Goal: Share content: Share content

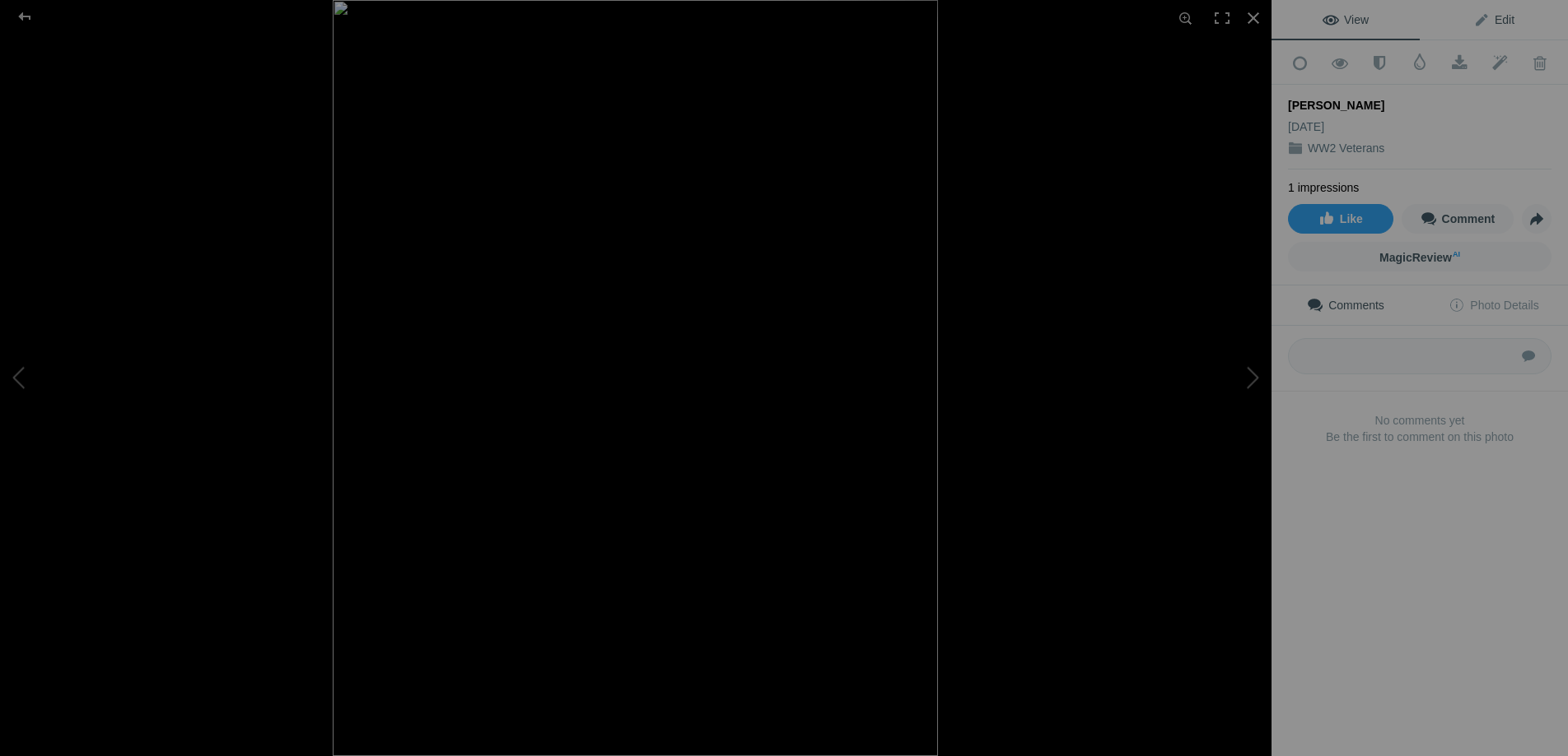
click at [1500, 14] on span "Edit" at bounding box center [1493, 19] width 41 height 13
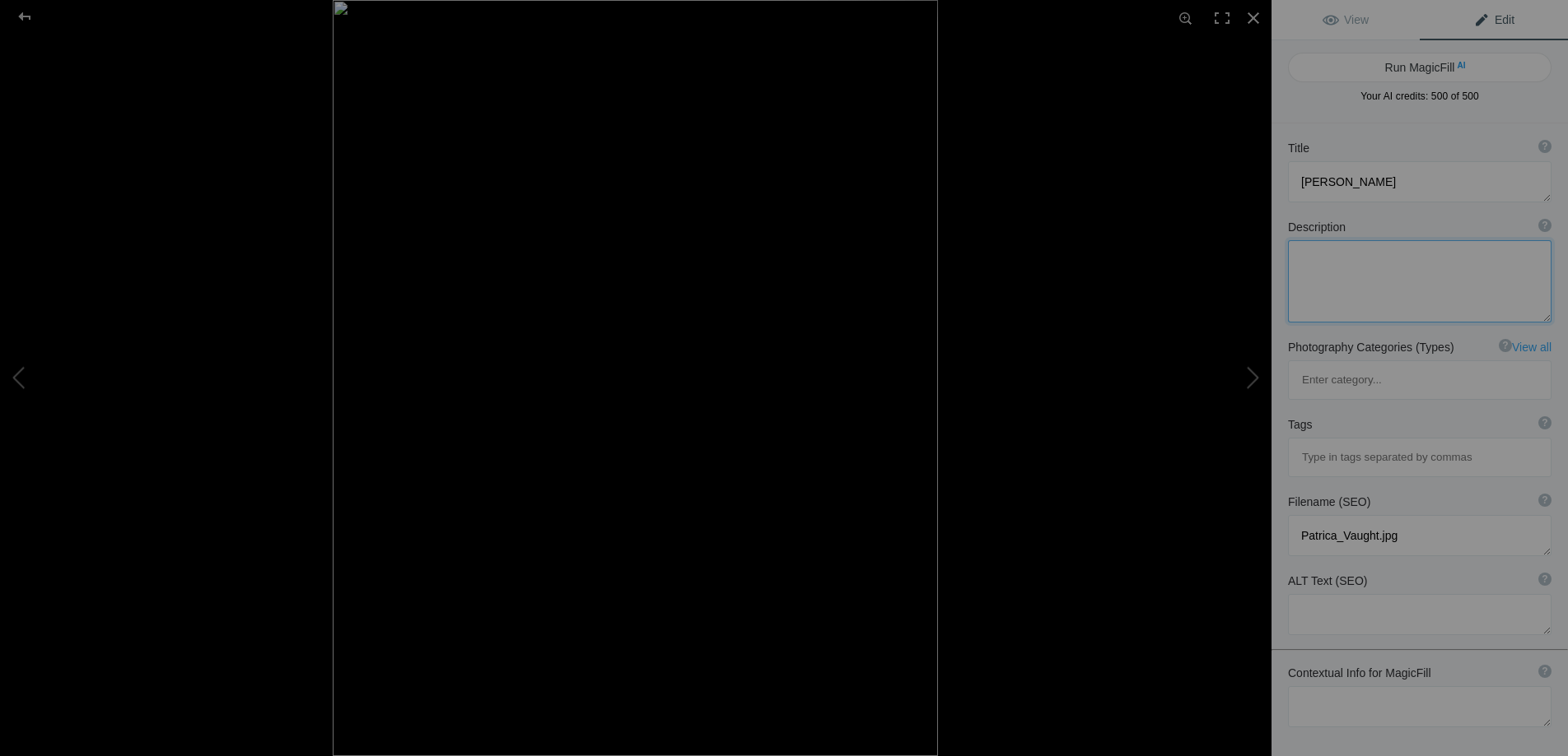
click at [1344, 281] on textarea at bounding box center [1419, 281] width 263 height 82
paste textarea "Patricia (Ruff) Vaught US Marine Corps Women’s Reserve Corporal World War II Pa…"
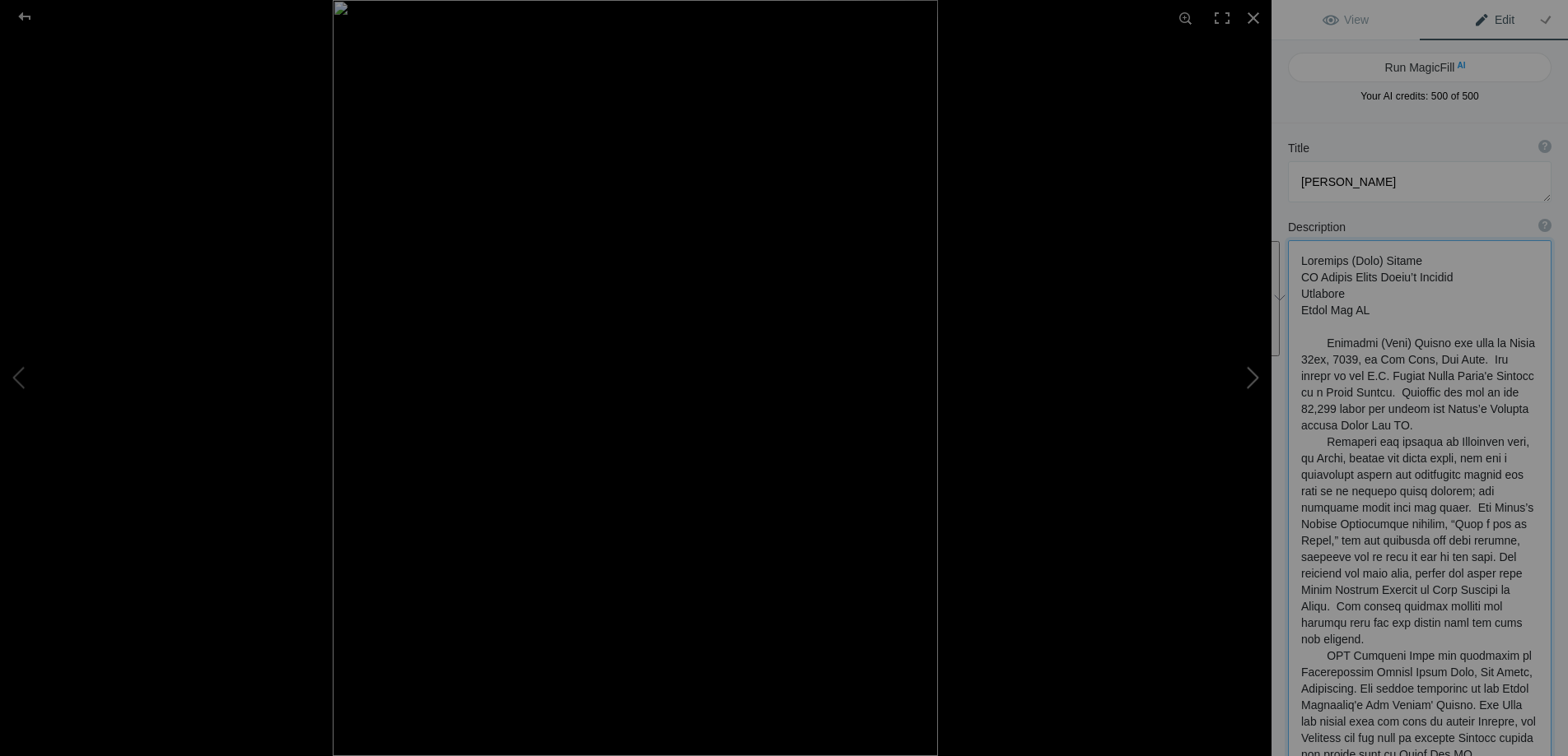
drag, startPoint x: 1420, startPoint y: 258, endPoint x: 1262, endPoint y: 252, distance: 158.1
click at [1261, 251] on div "Patrica Vaught View Edit Run MagicFill AI Your AI credits: 500 of 500 You have …" at bounding box center [784, 378] width 1568 height 756
drag, startPoint x: 1386, startPoint y: 263, endPoint x: 1297, endPoint y: 258, distance: 89.1
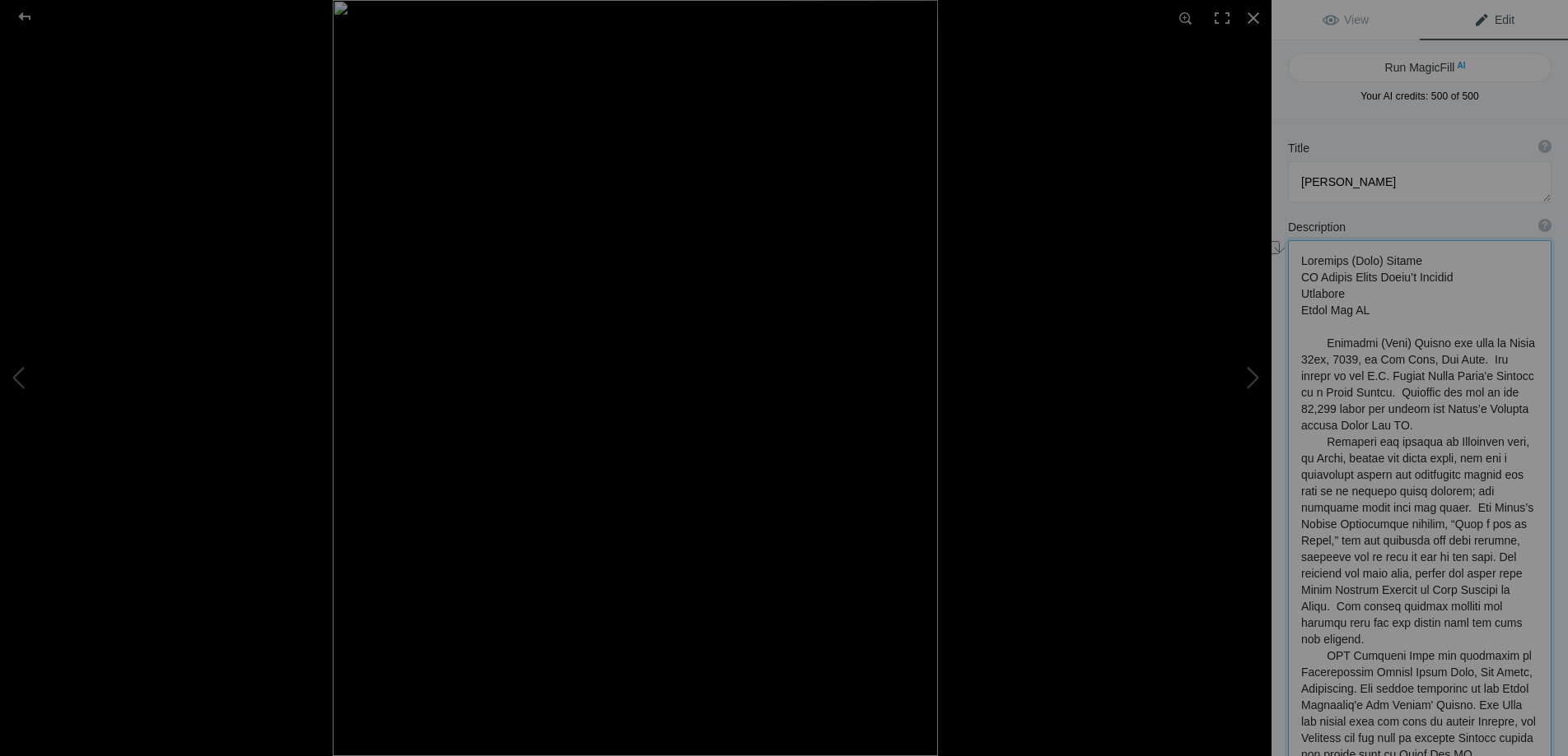
drag, startPoint x: 1410, startPoint y: 260, endPoint x: 1287, endPoint y: 259, distance: 123.0
type textarea "Patricia (Ruff) Vaught US Marine Corps Women’s Reserve Corporal World War II Pa…"
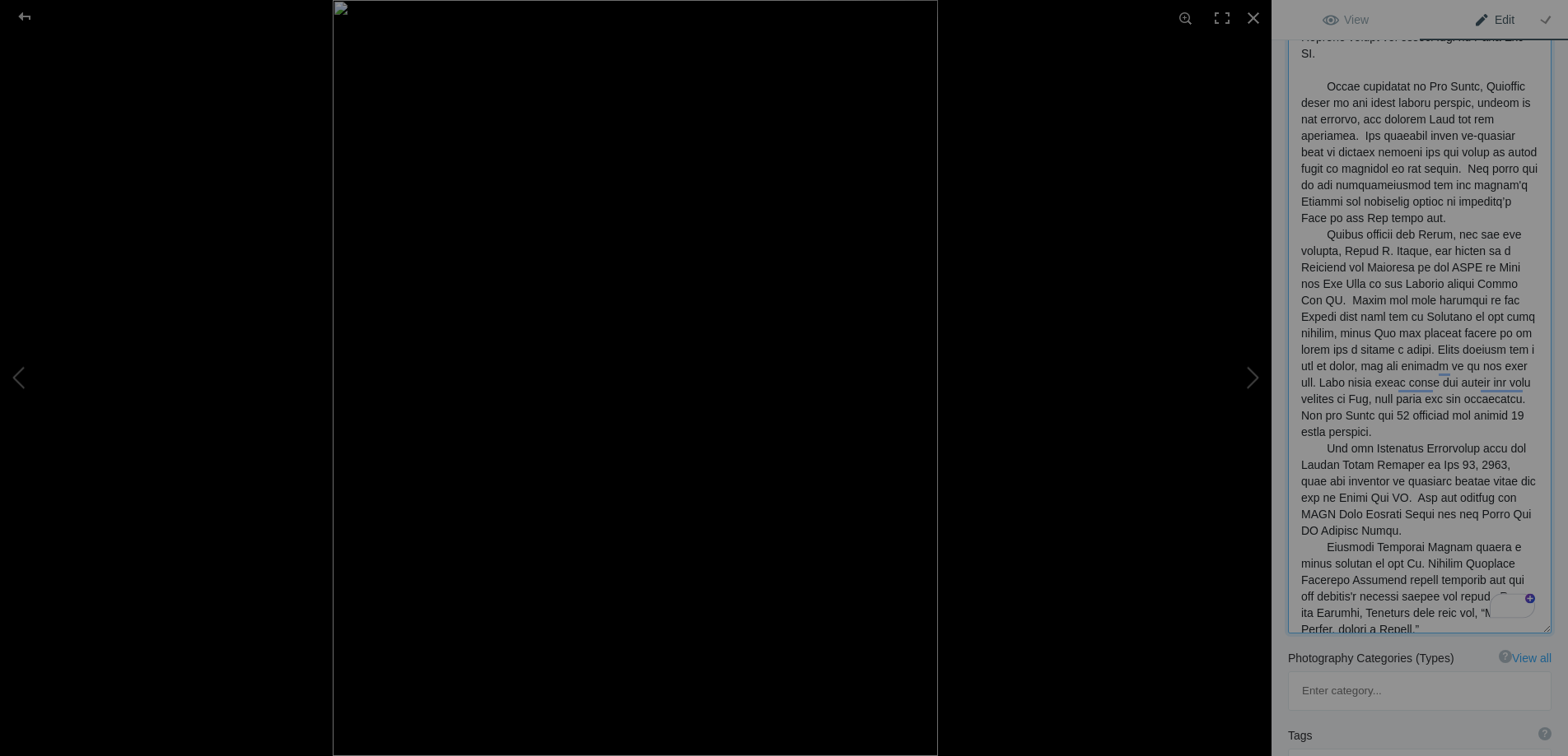
scroll to position [742, 0]
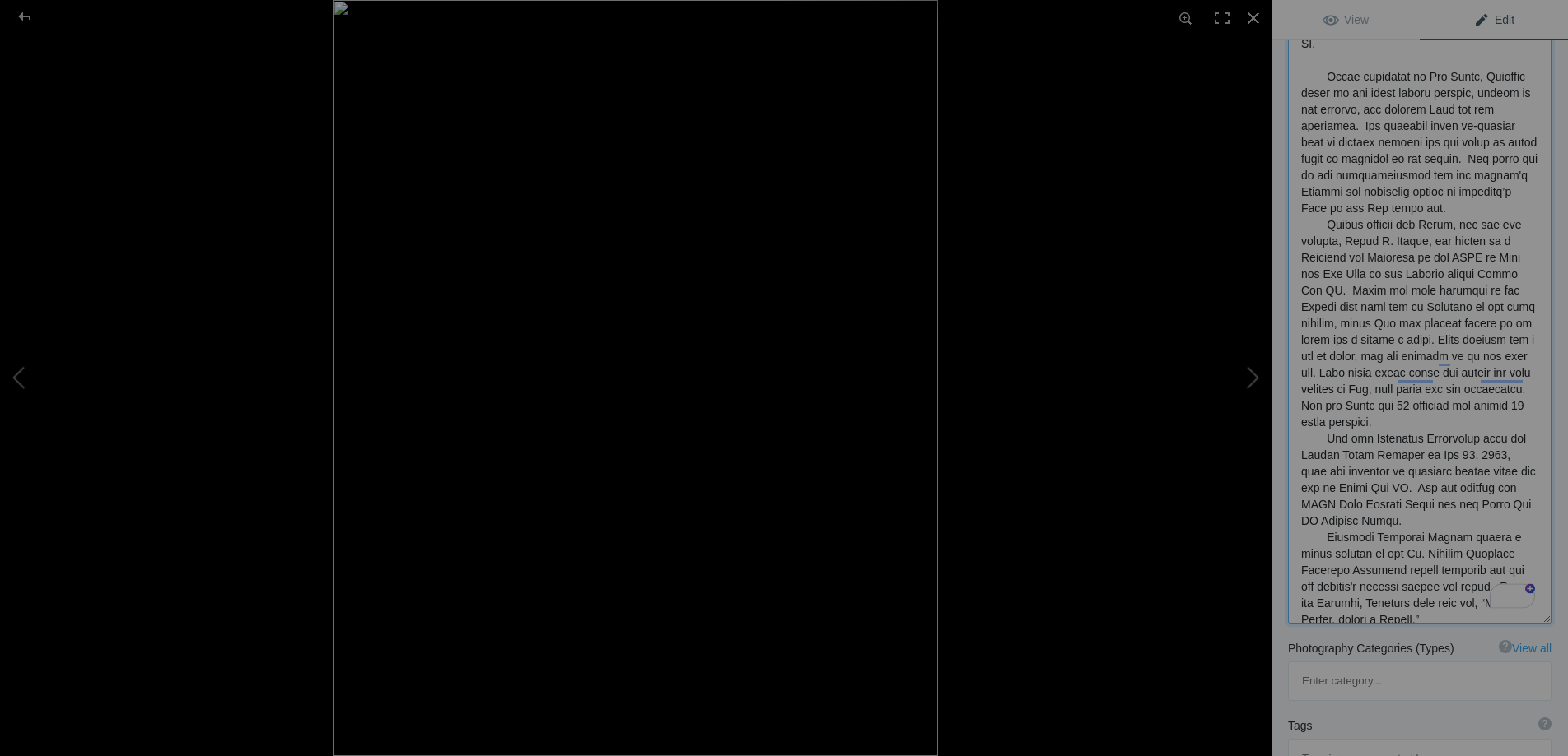
click at [1405, 172] on textarea "To enrich screen reader interactions, please activate Accessibility in Grammarl…" at bounding box center [1419, 61] width 263 height 1126
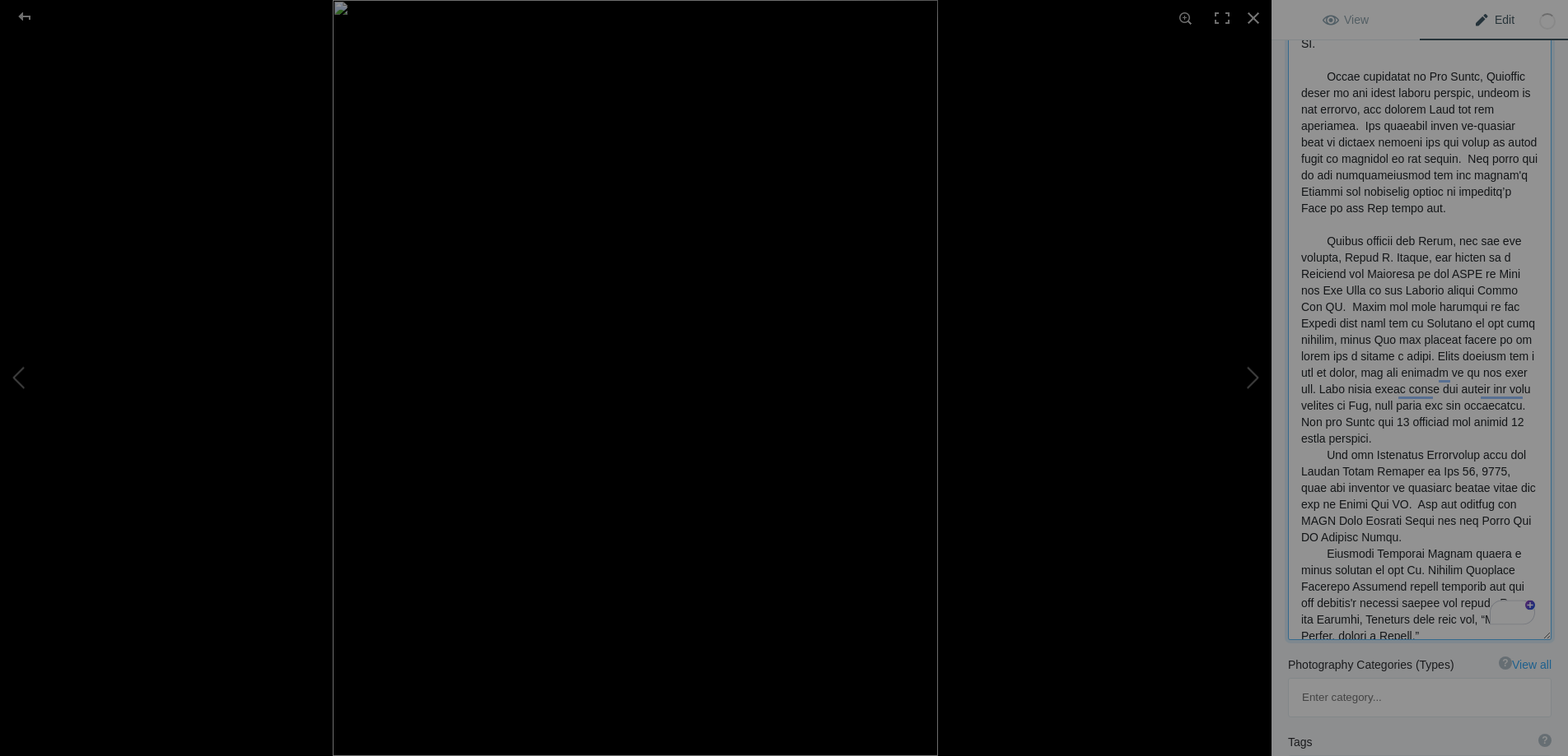
click at [1370, 491] on textarea "To enrich screen reader interactions, please activate Accessibility in Grammarl…" at bounding box center [1419, 69] width 263 height 1143
click at [1419, 605] on textarea "To enrich screen reader interactions, please activate Accessibility in Grammarl…" at bounding box center [1419, 77] width 263 height 1159
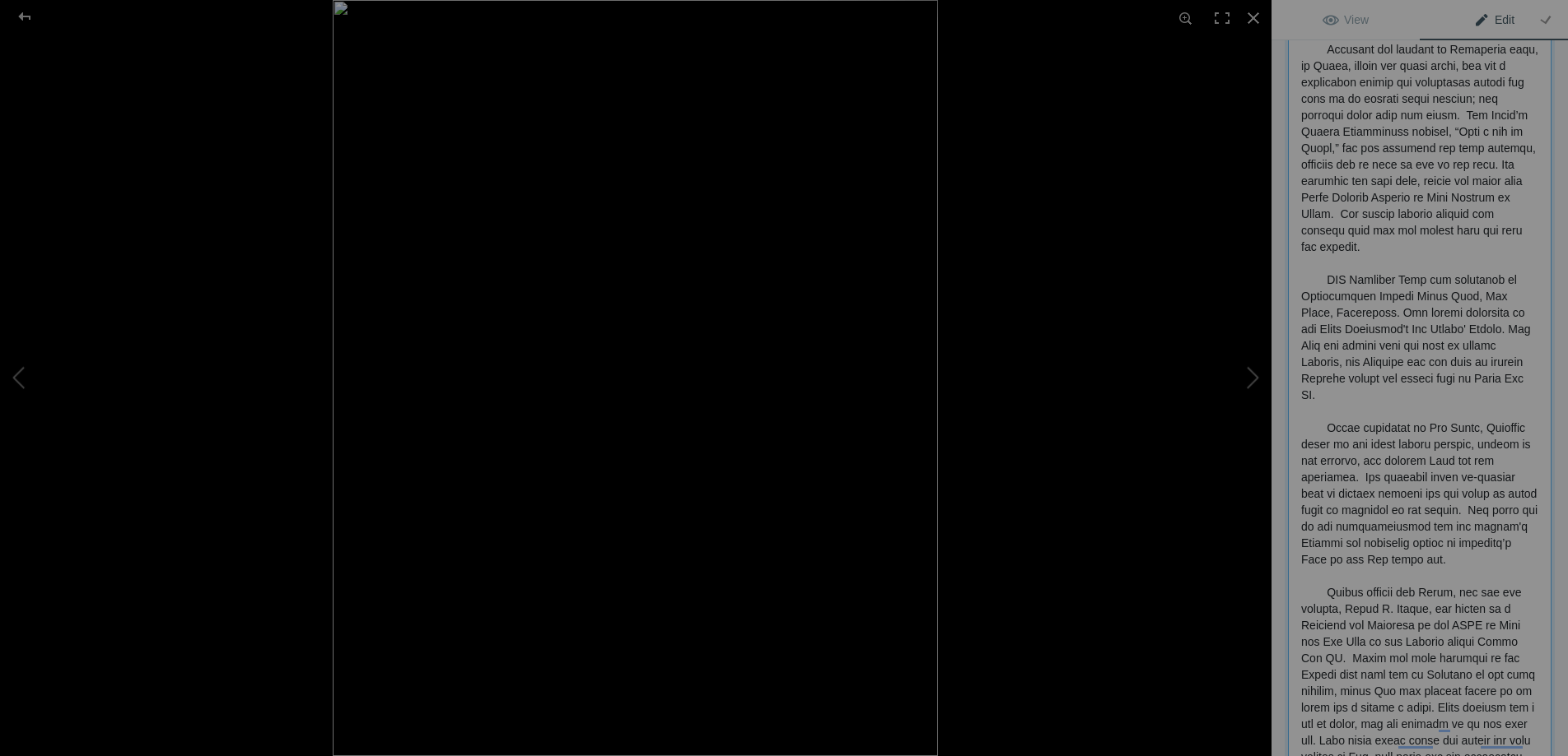
scroll to position [0, 0]
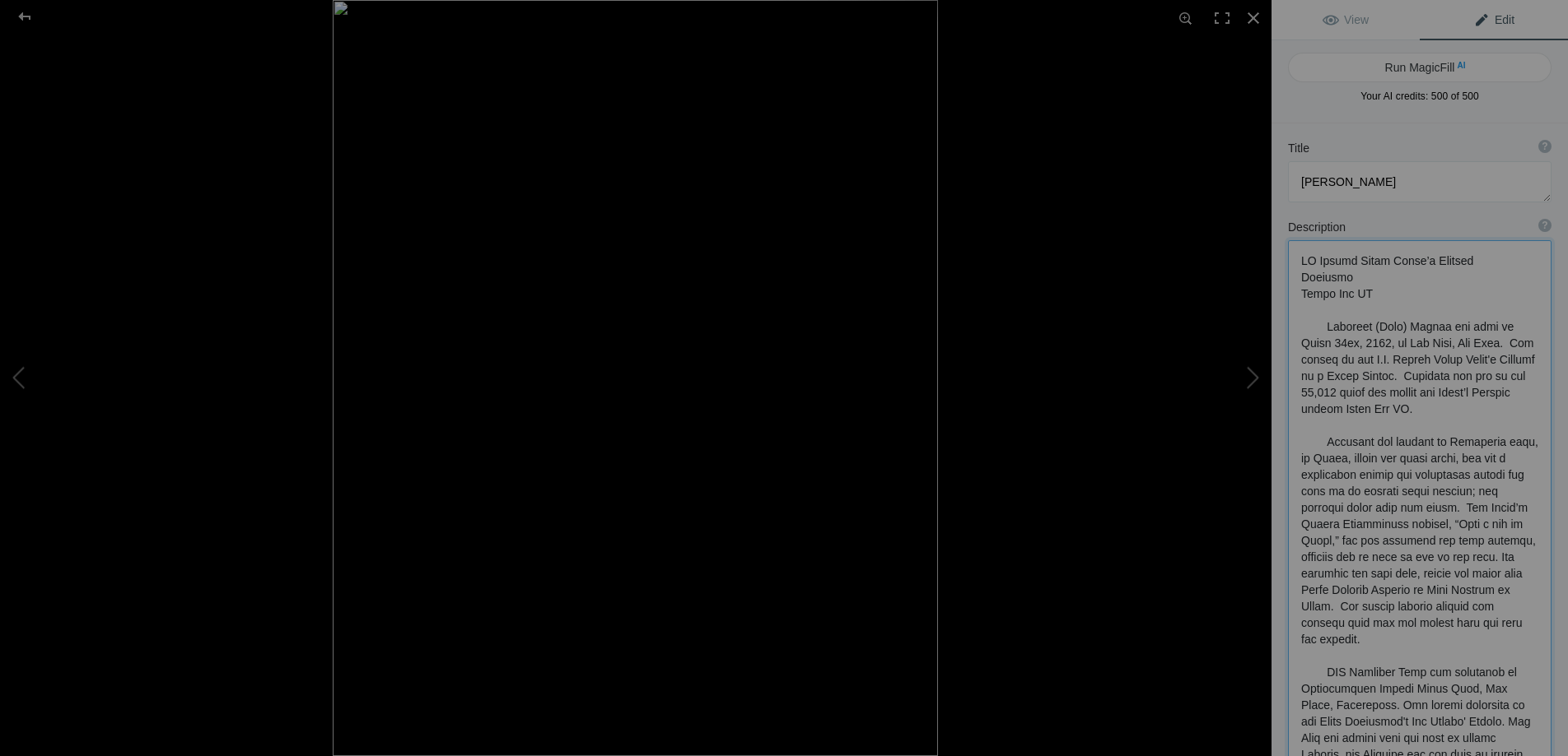
type textarea "US Marine Corps Women’s Reserve Corporal World War II Patricia (Ruff) Vaught wa…"
click at [1359, 15] on span "View" at bounding box center [1345, 19] width 46 height 13
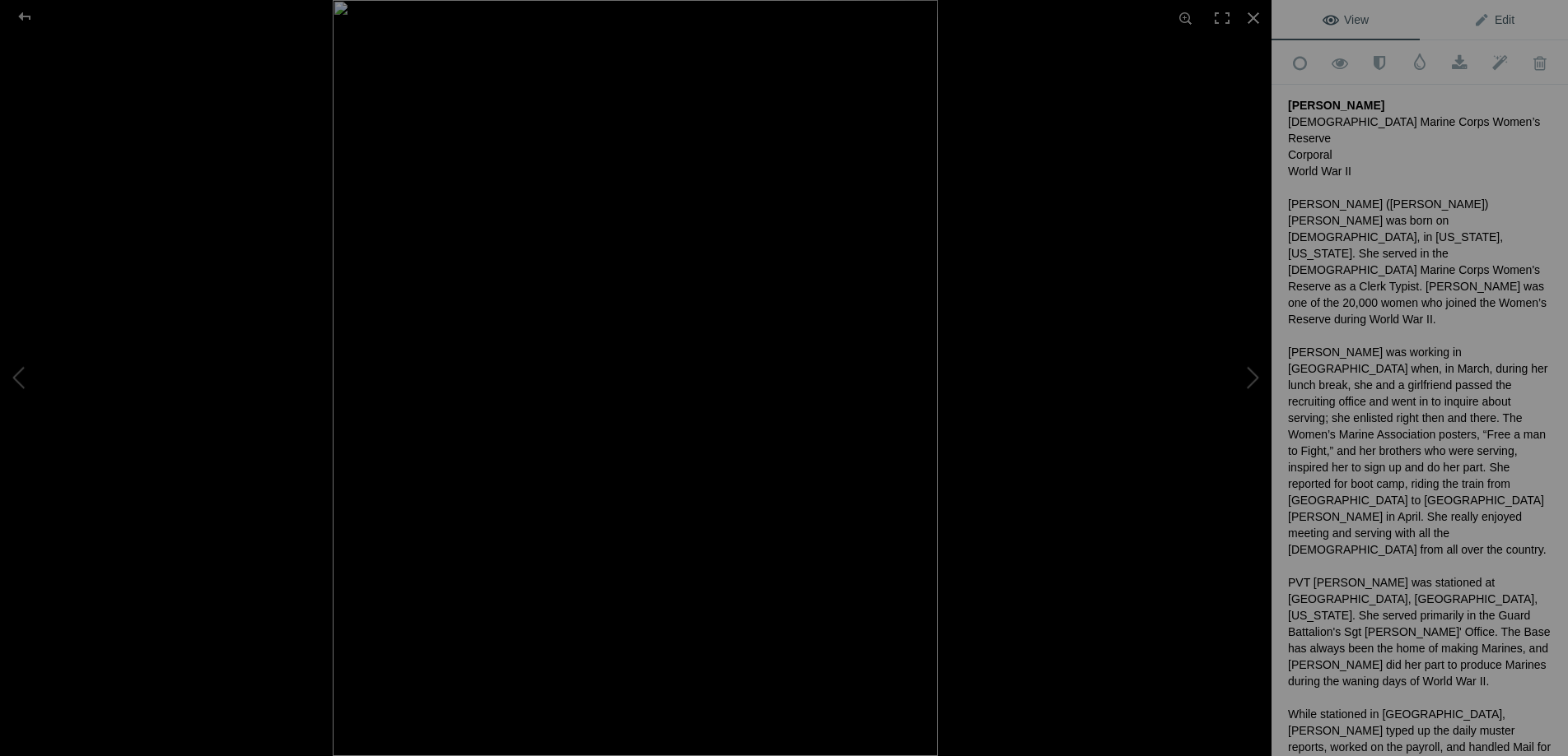
click at [1509, 32] on link "Edit" at bounding box center [1493, 20] width 148 height 40
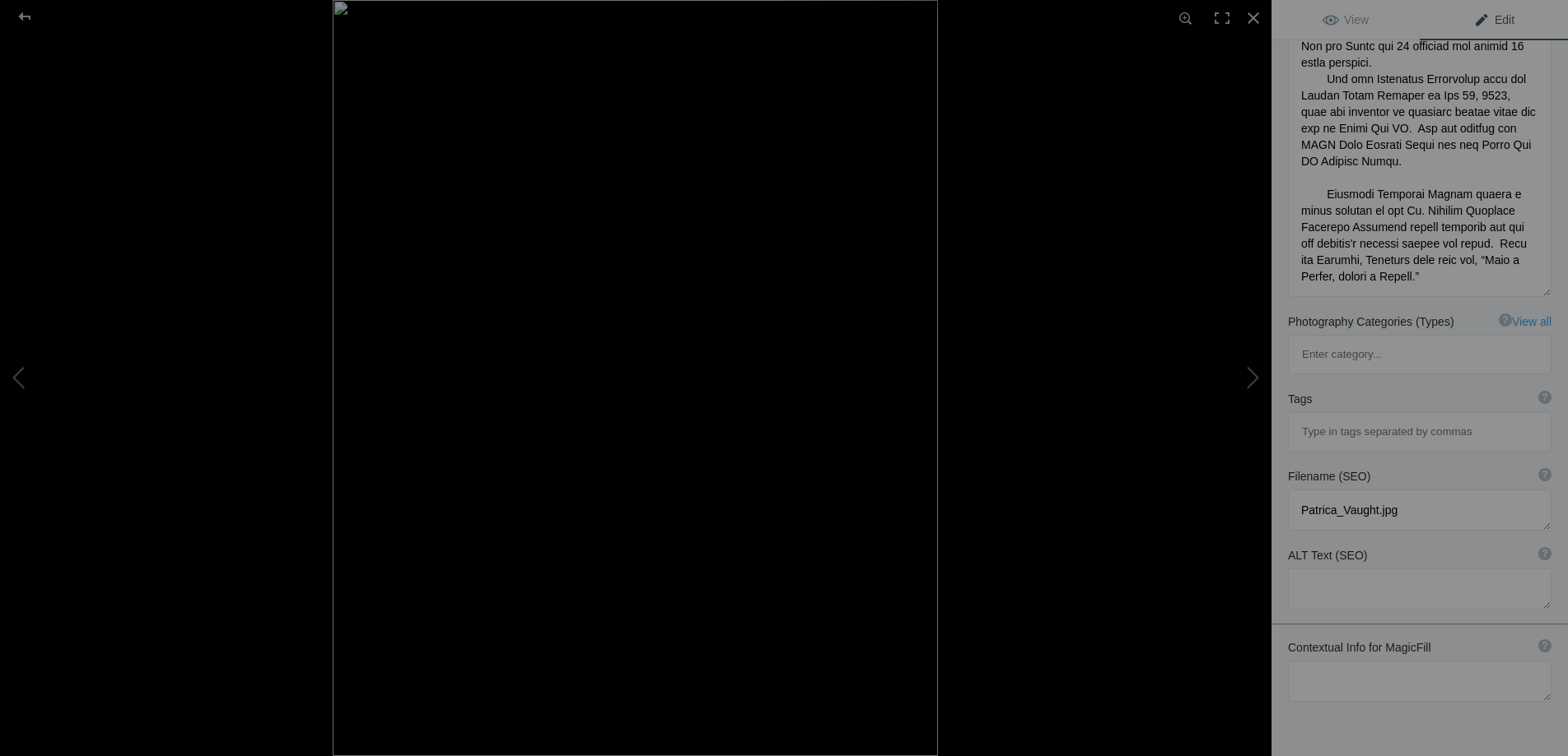
scroll to position [1119, 0]
click at [1340, 417] on input at bounding box center [1419, 432] width 245 height 30
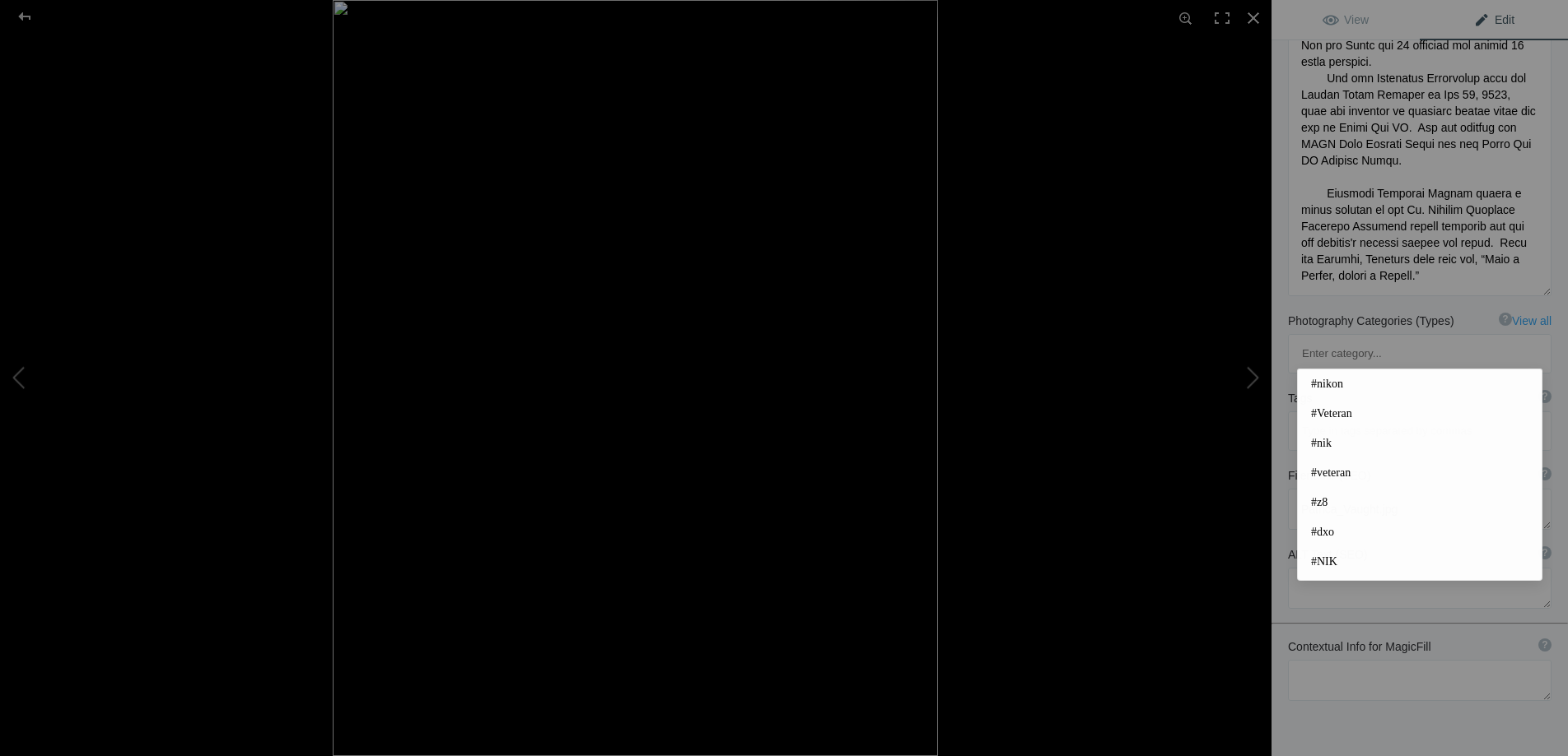
scroll to position [1118, 0]
click at [1339, 381] on span "#nikon" at bounding box center [1419, 384] width 217 height 17
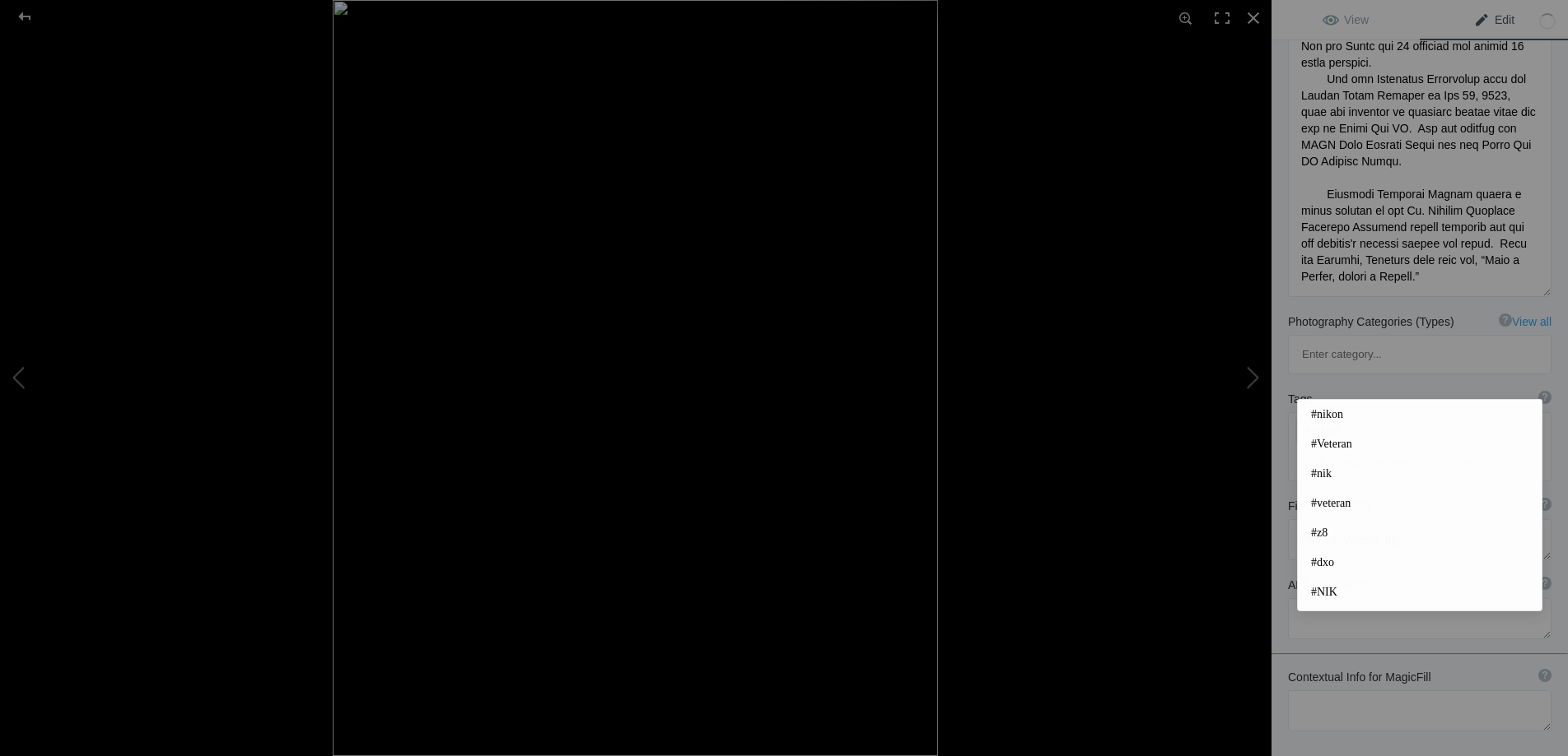
click at [1322, 446] on input at bounding box center [1419, 461] width 245 height 30
click at [1324, 446] on span "#Veteran" at bounding box center [1419, 444] width 217 height 17
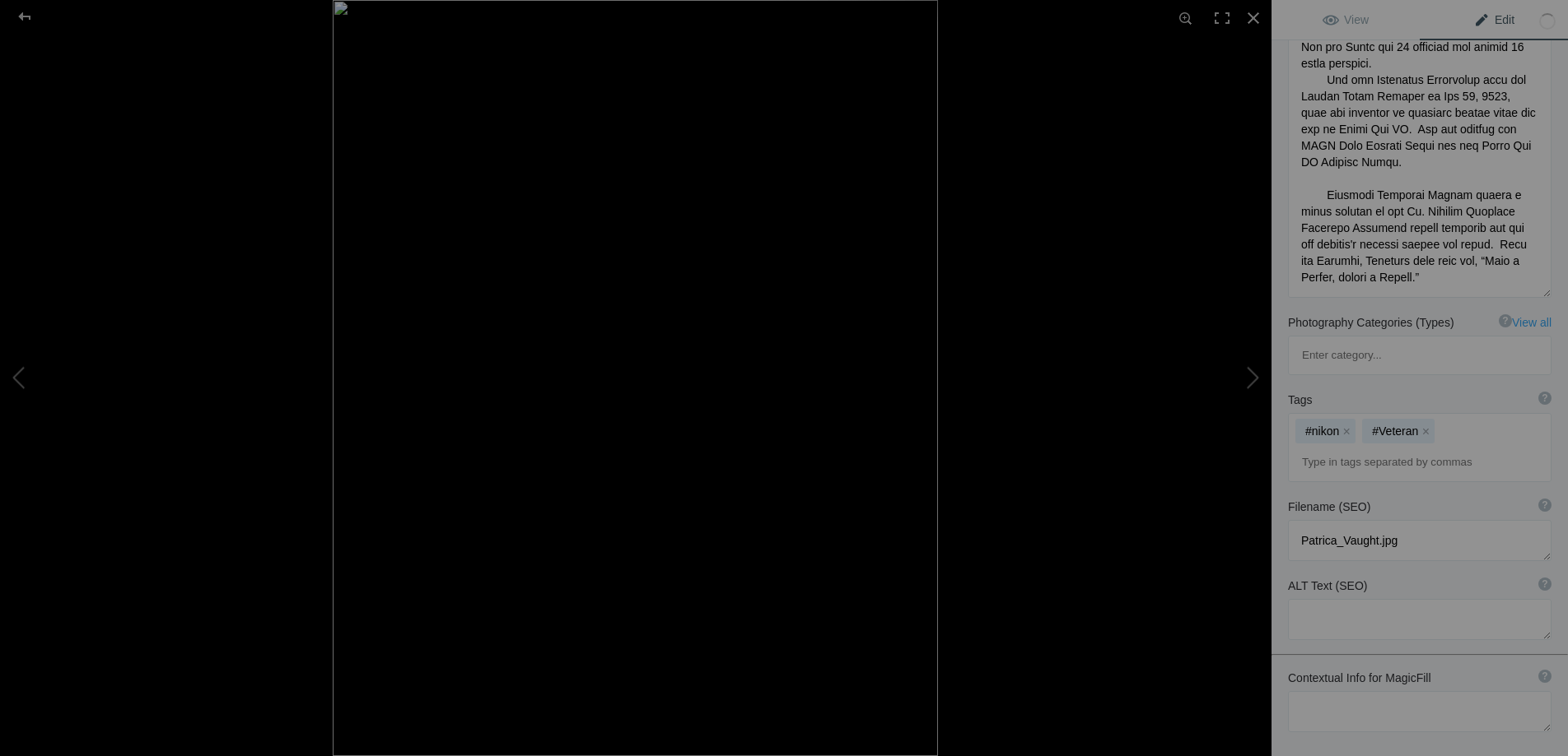
click at [1332, 447] on input at bounding box center [1419, 462] width 245 height 30
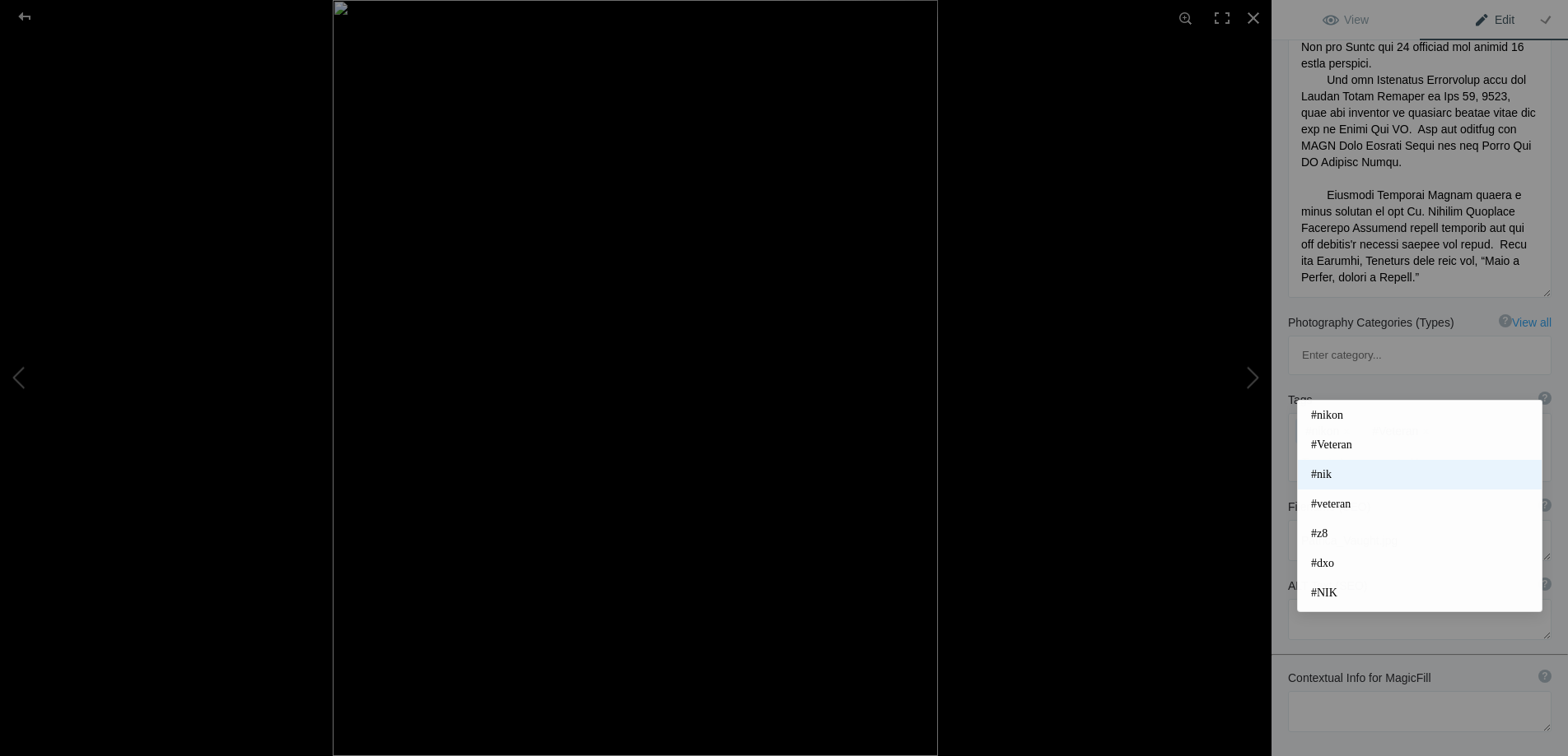
click at [1337, 475] on span "#nik" at bounding box center [1419, 474] width 217 height 17
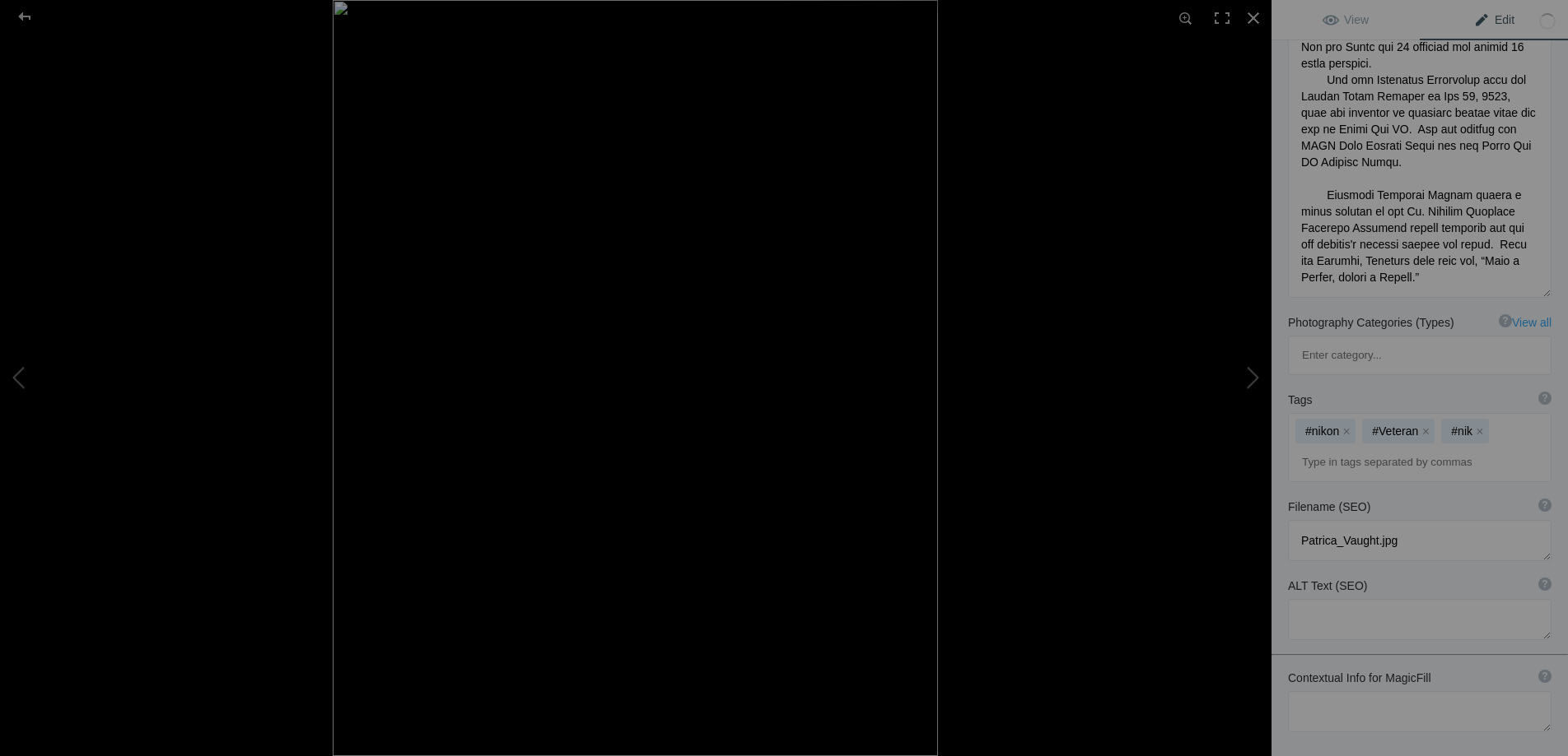
click at [1342, 447] on input at bounding box center [1419, 462] width 245 height 30
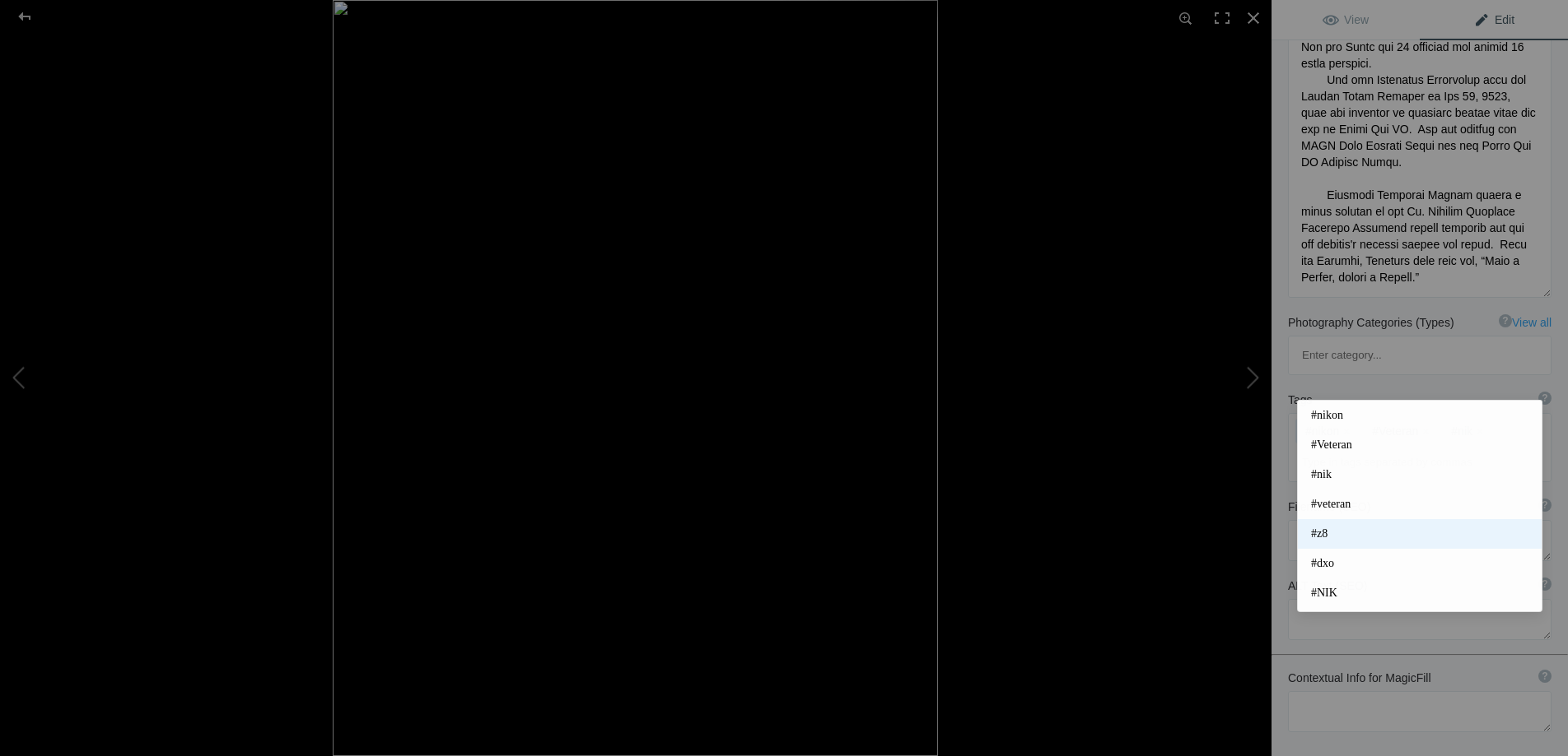
click at [1340, 537] on span "#z8" at bounding box center [1419, 534] width 217 height 17
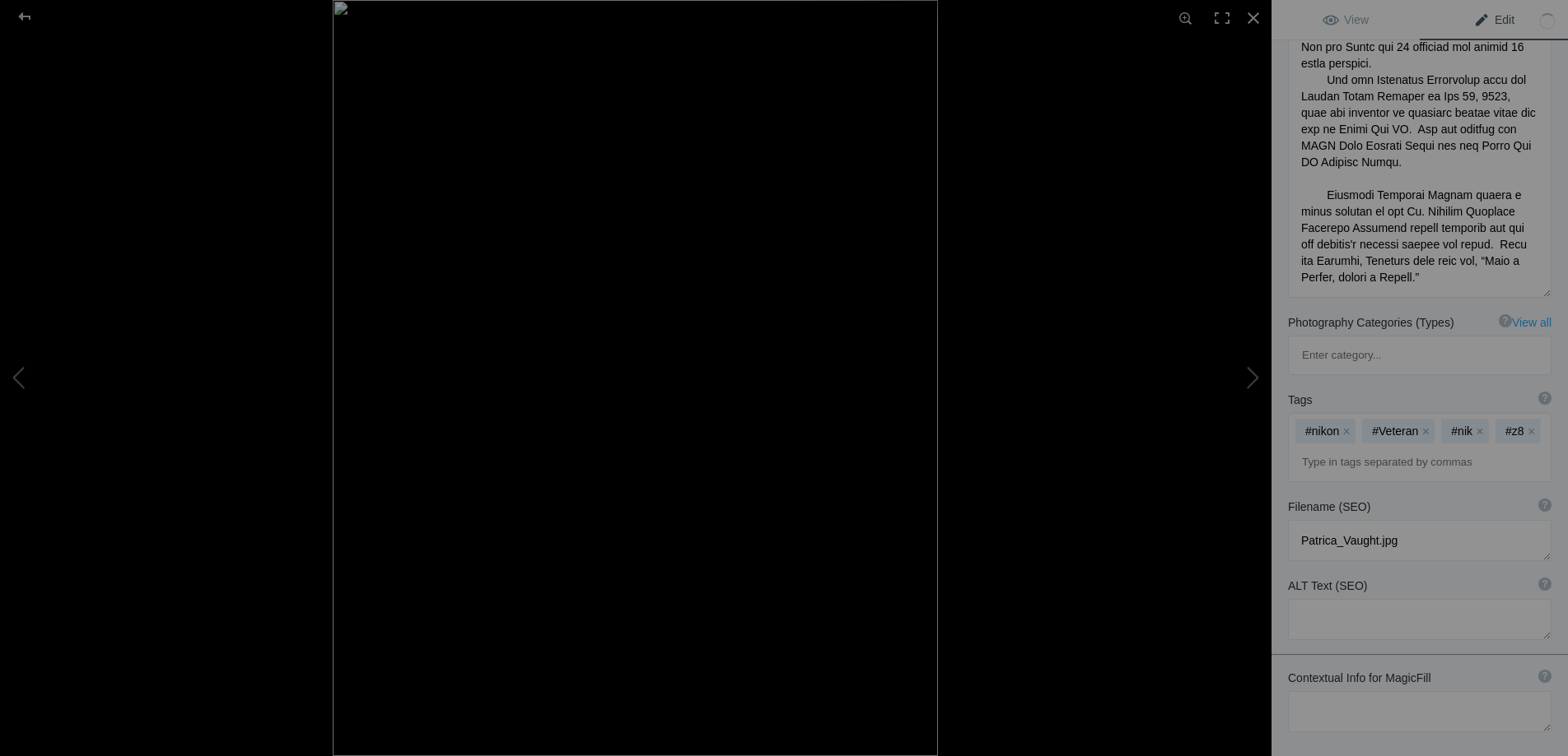
click at [1336, 447] on input at bounding box center [1419, 462] width 245 height 30
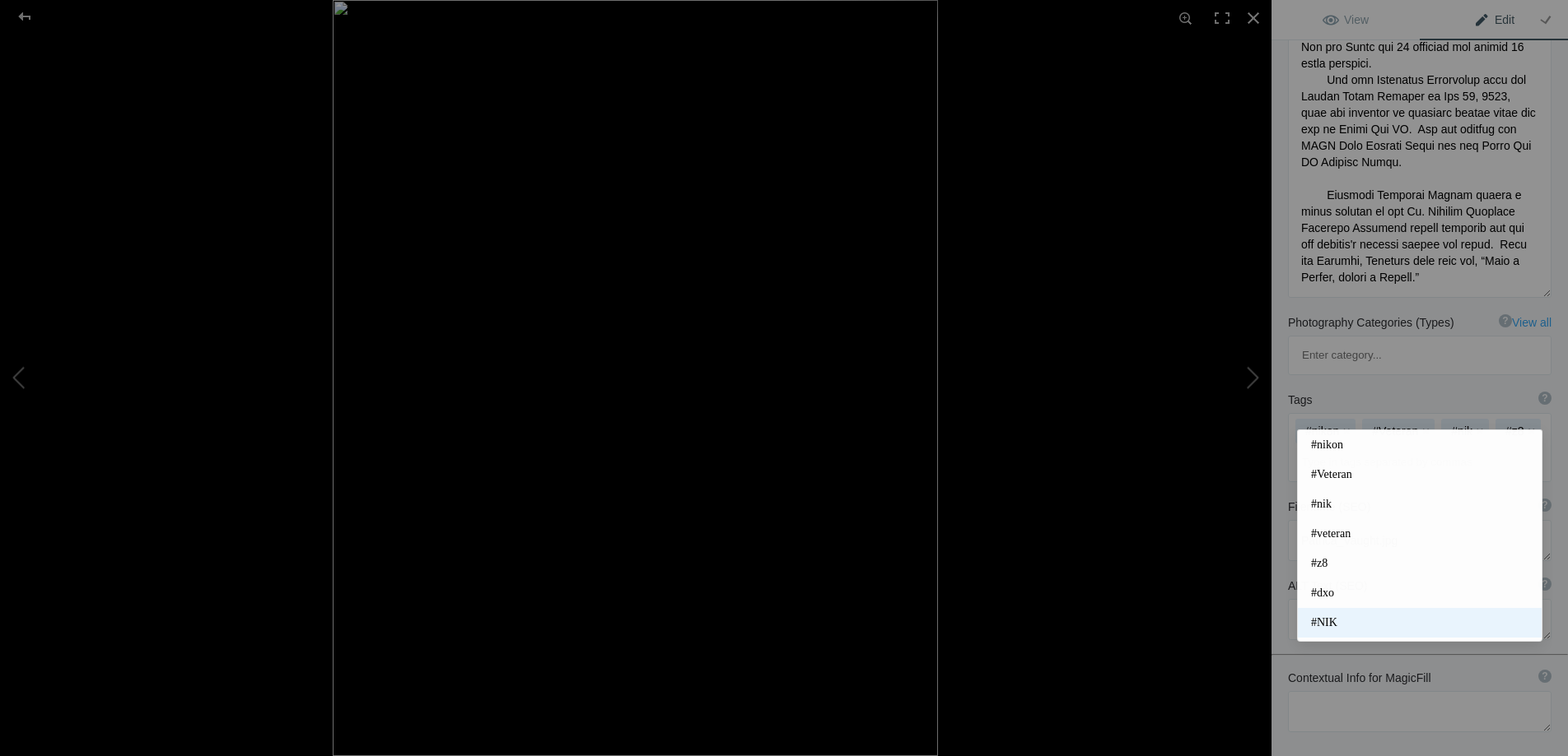
click at [1344, 615] on span "#NIK" at bounding box center [1419, 623] width 217 height 17
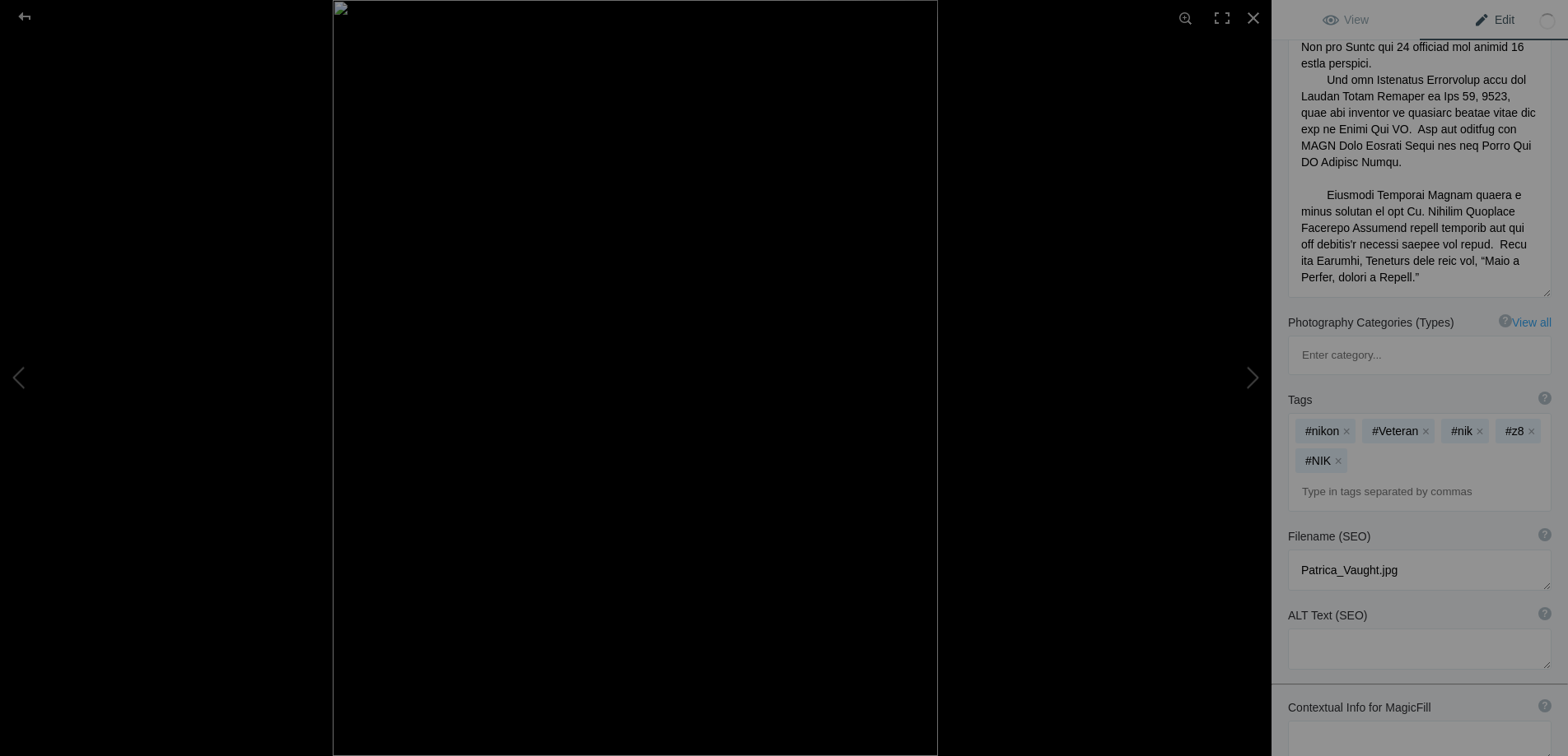
click at [1328, 477] on input at bounding box center [1419, 492] width 245 height 30
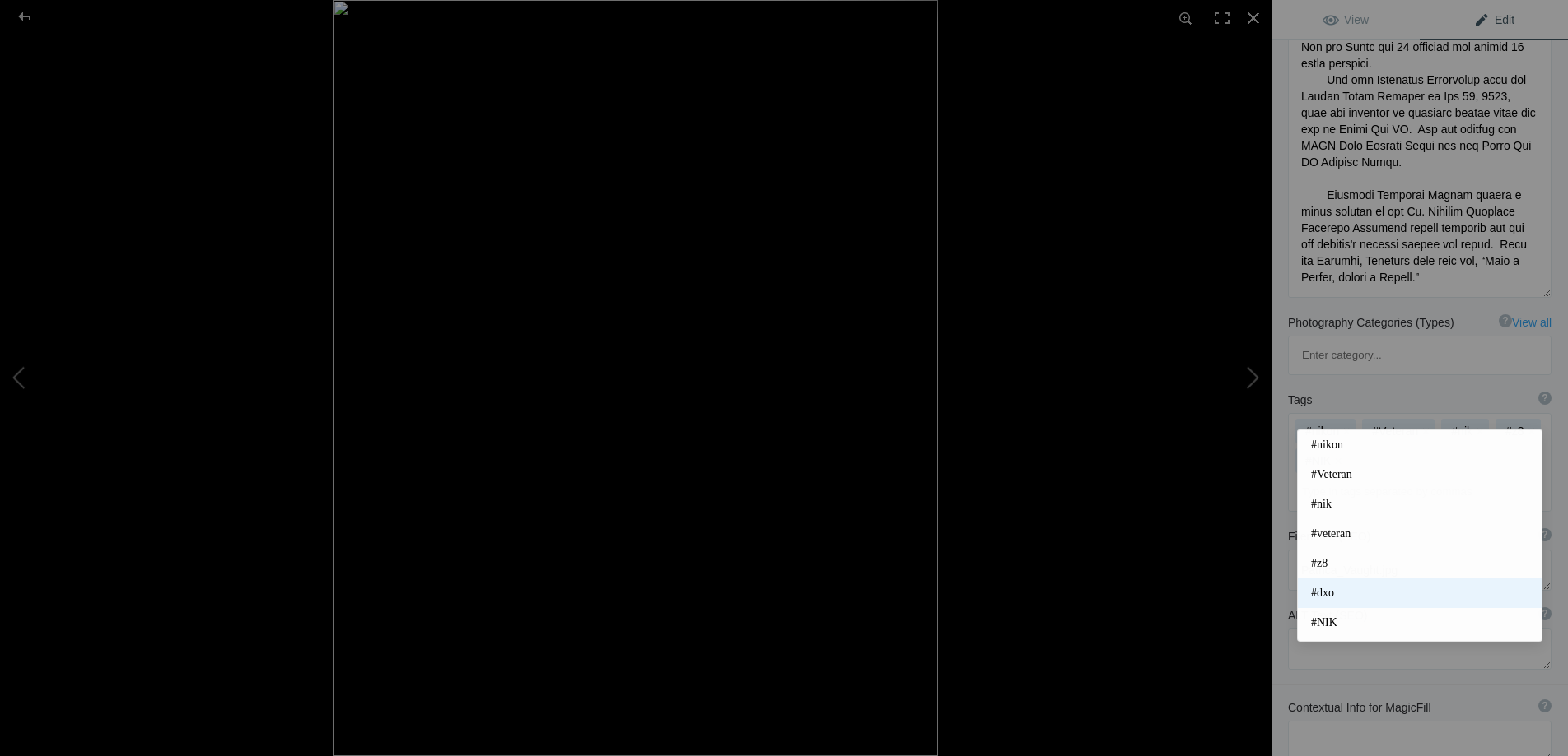
click at [1328, 594] on span "#dxo" at bounding box center [1419, 593] width 217 height 17
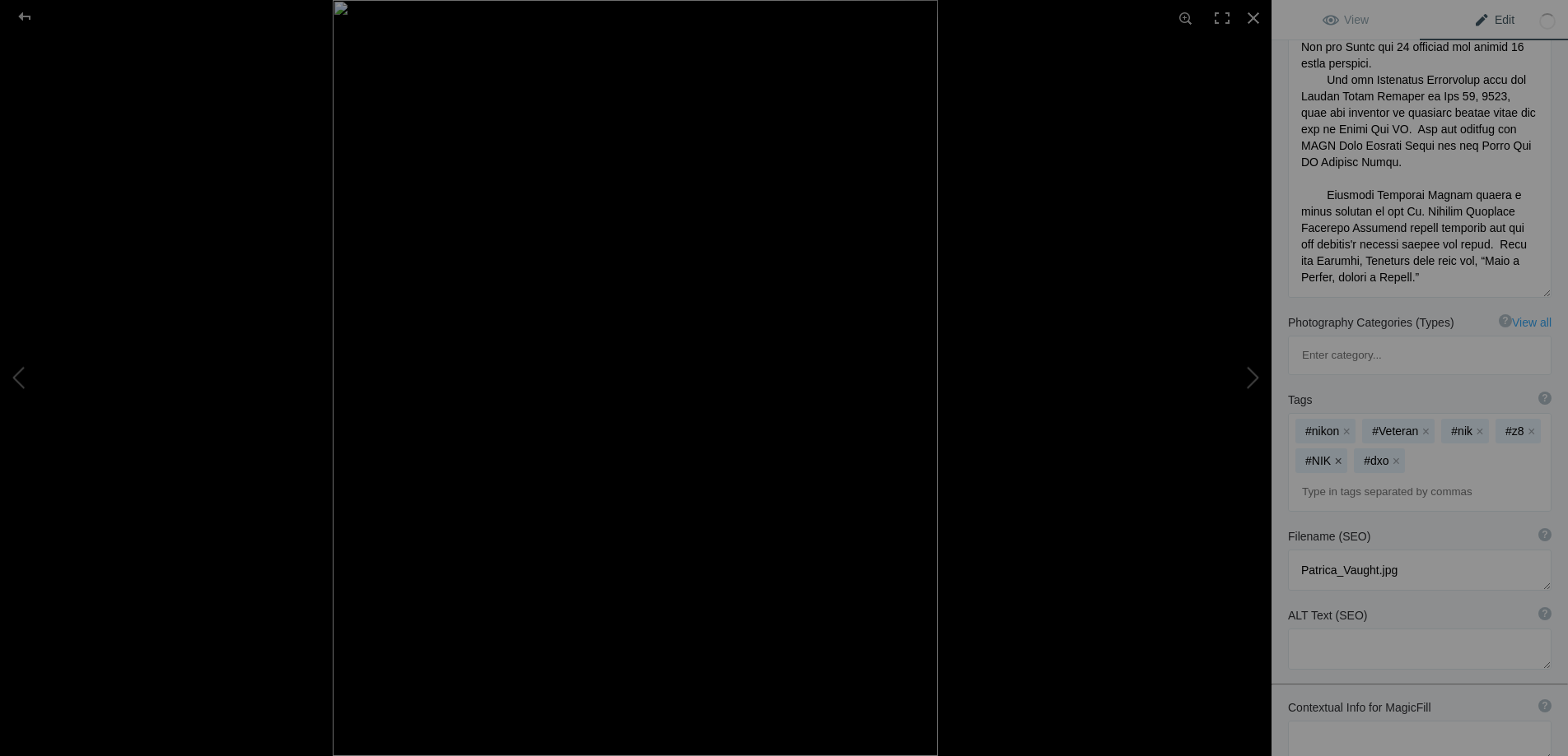
click at [1344, 455] on button "x" at bounding box center [1338, 461] width 12 height 12
click at [1347, 477] on input at bounding box center [1419, 492] width 245 height 30
type input "usmc"
click at [1356, 477] on input at bounding box center [1419, 492] width 245 height 30
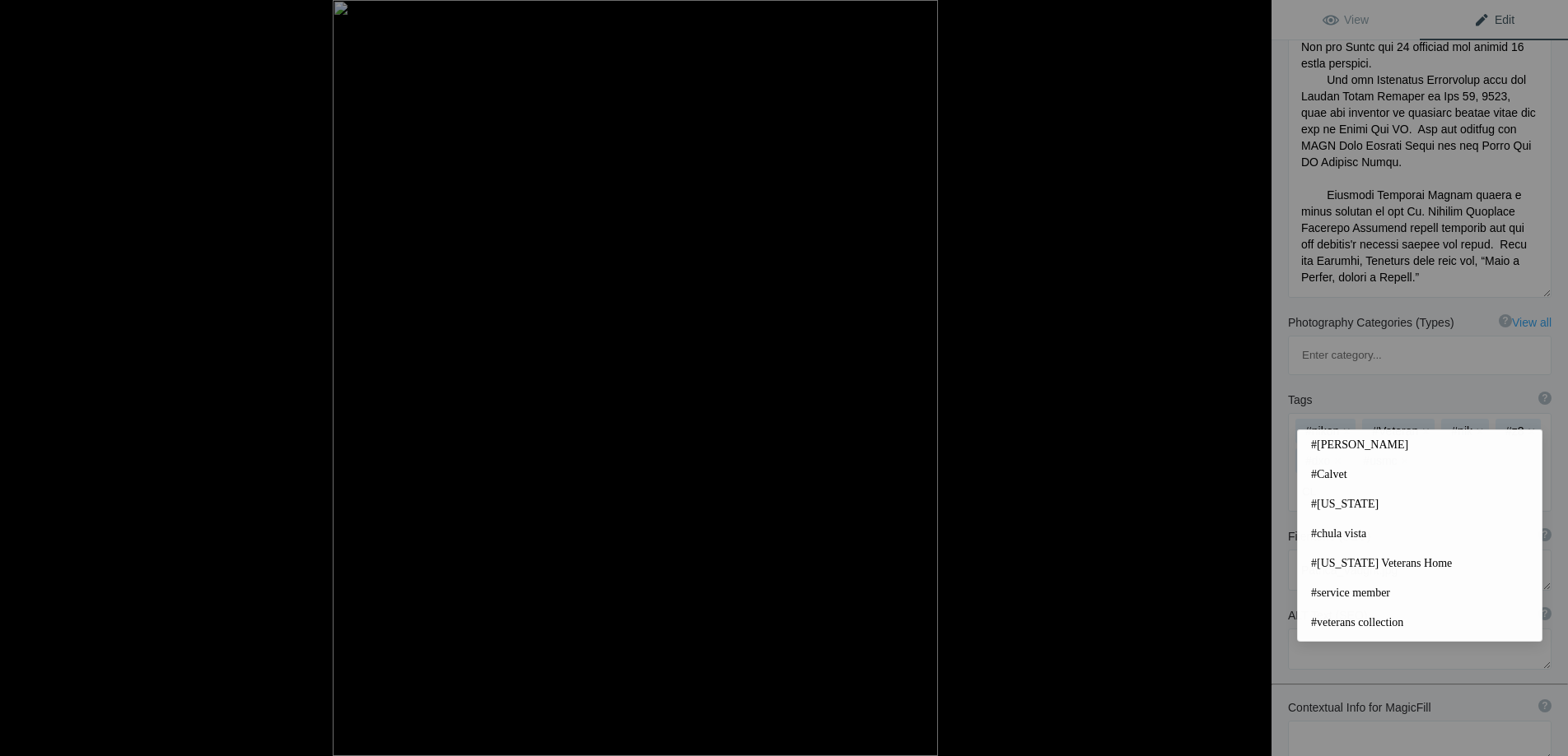
type input "CLP"
click at [1361, 529] on span "#WW2" at bounding box center [1419, 533] width 217 height 17
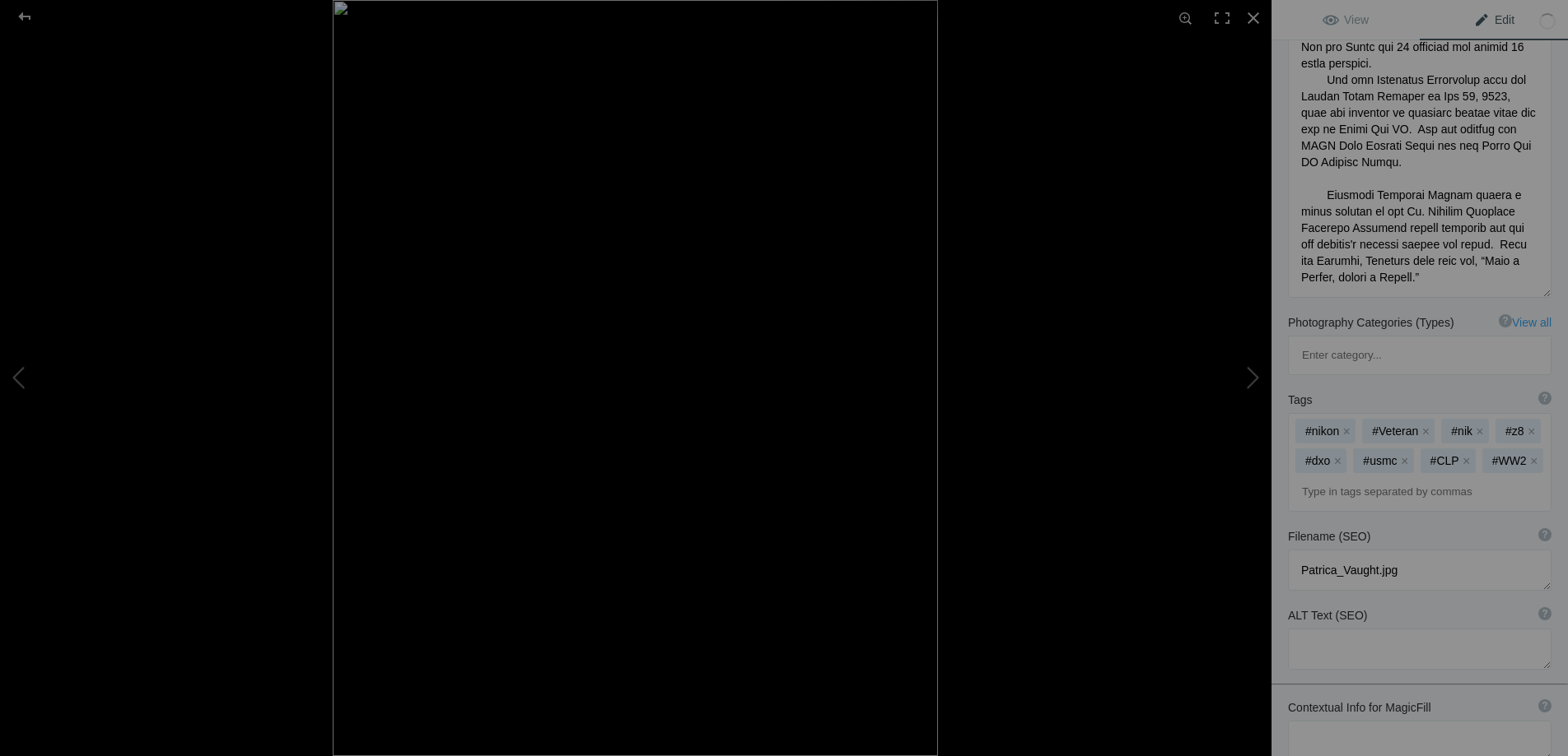
click at [1333, 477] on input at bounding box center [1419, 492] width 245 height 30
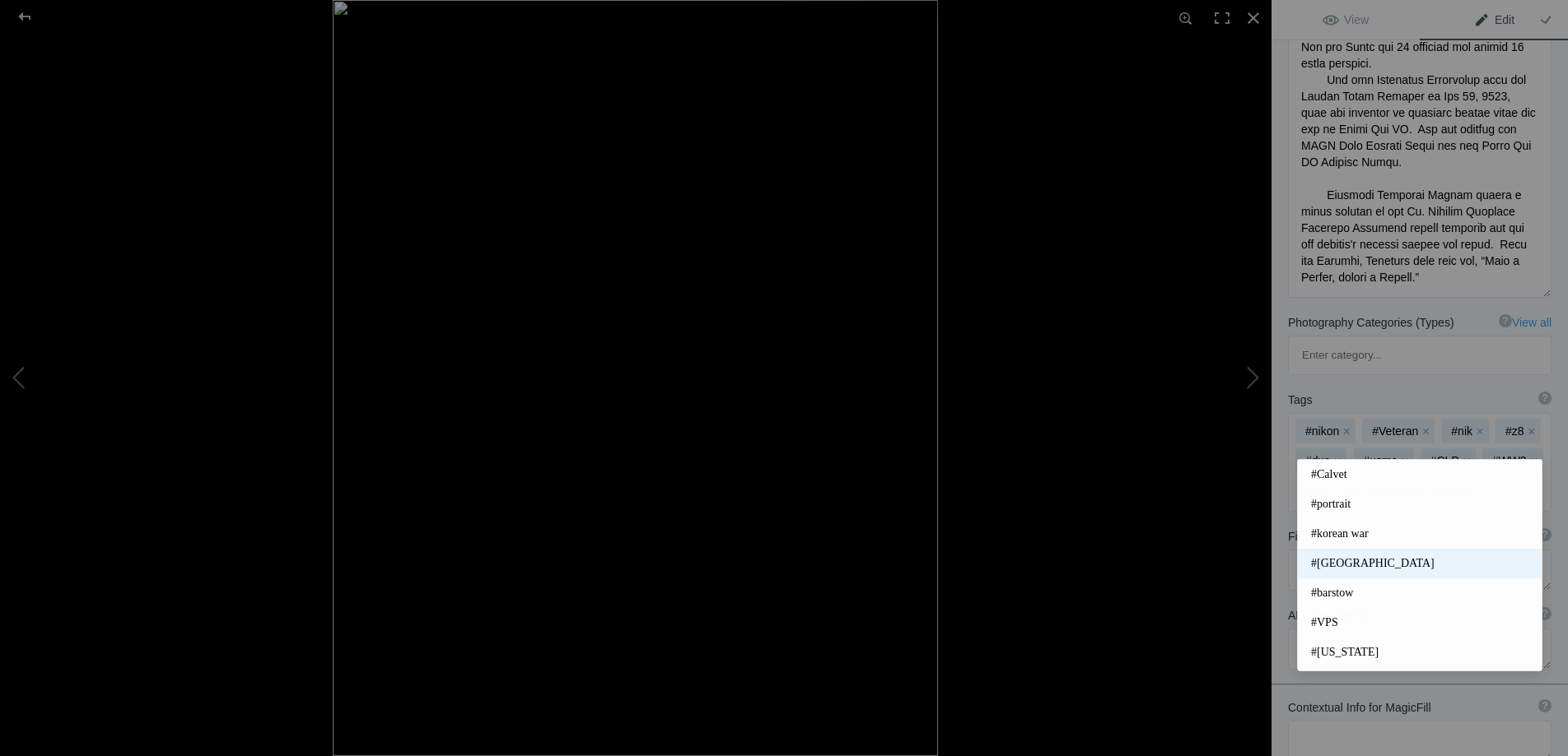
scroll to position [259, 0]
click at [1348, 548] on span "#portrait" at bounding box center [1419, 542] width 217 height 17
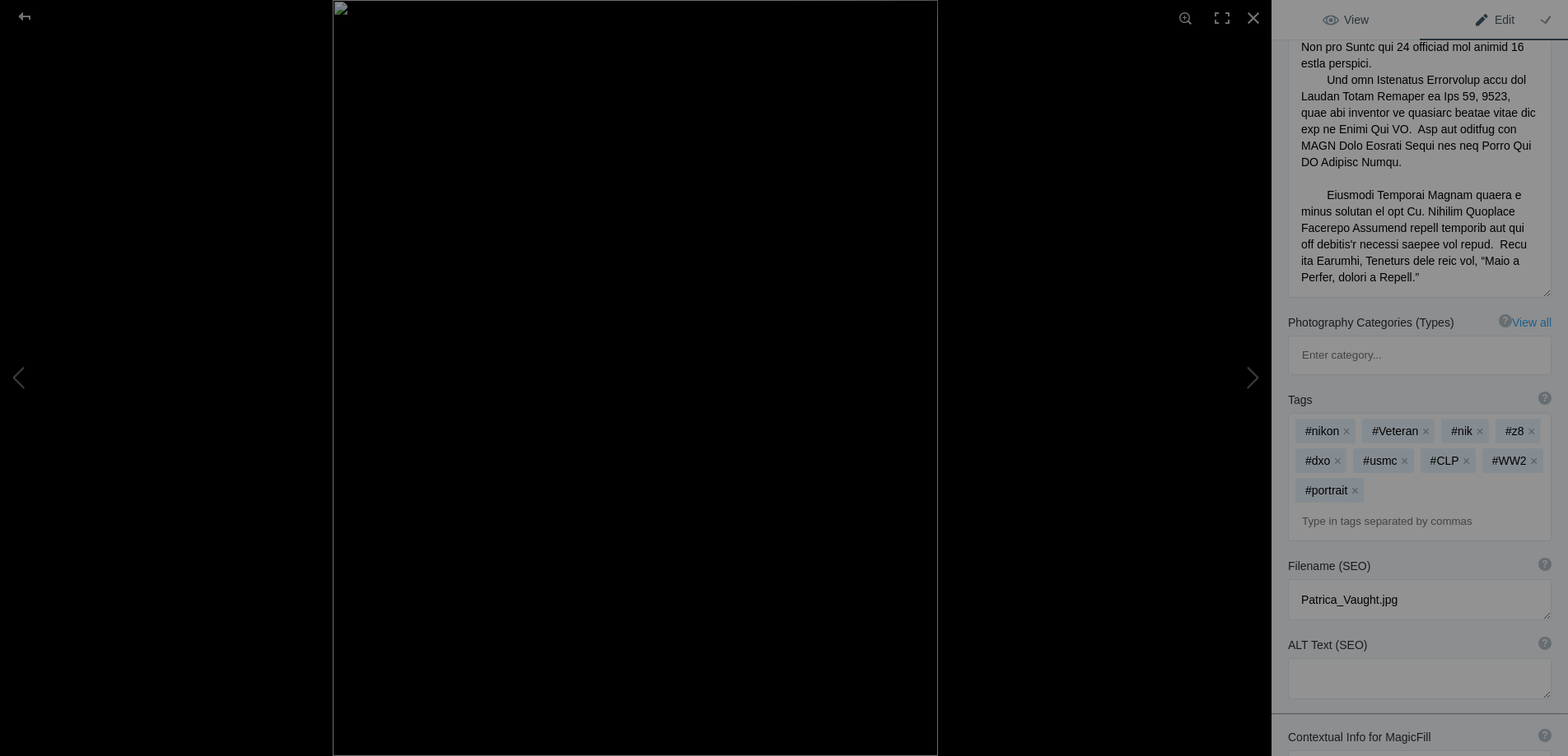
click at [1368, 27] on link "View" at bounding box center [1345, 20] width 148 height 40
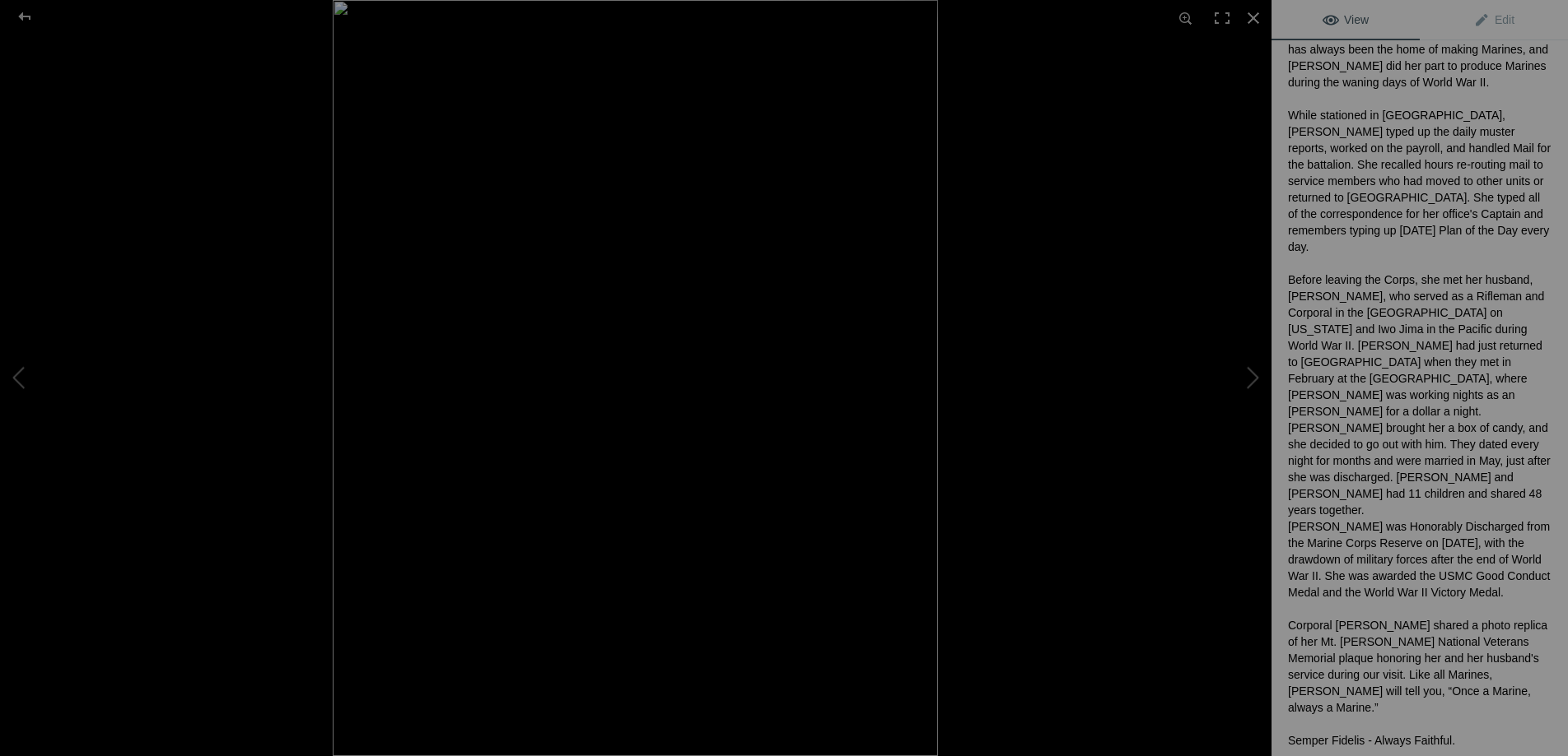
scroll to position [743, 0]
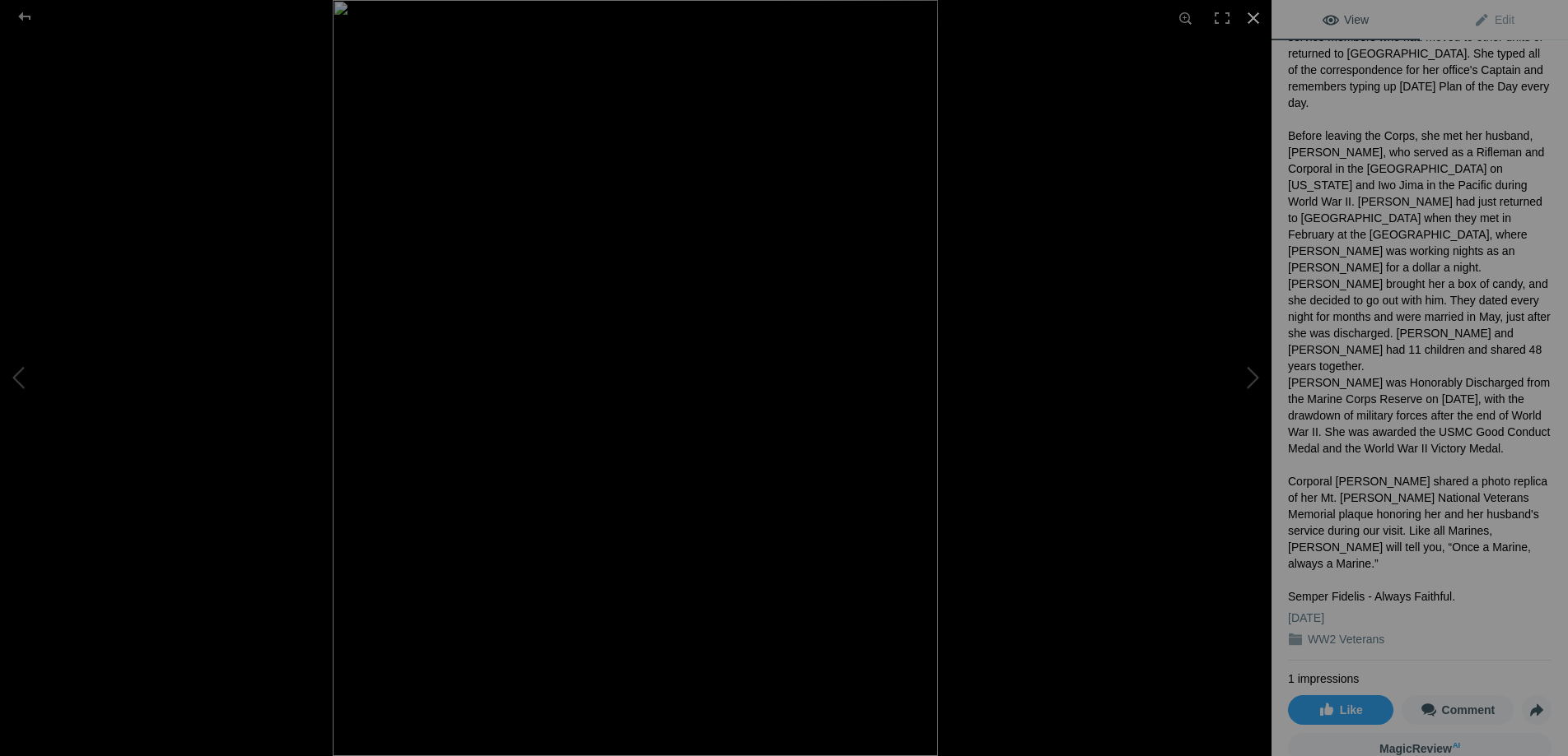
click at [1253, 20] on div at bounding box center [1252, 18] width 37 height 37
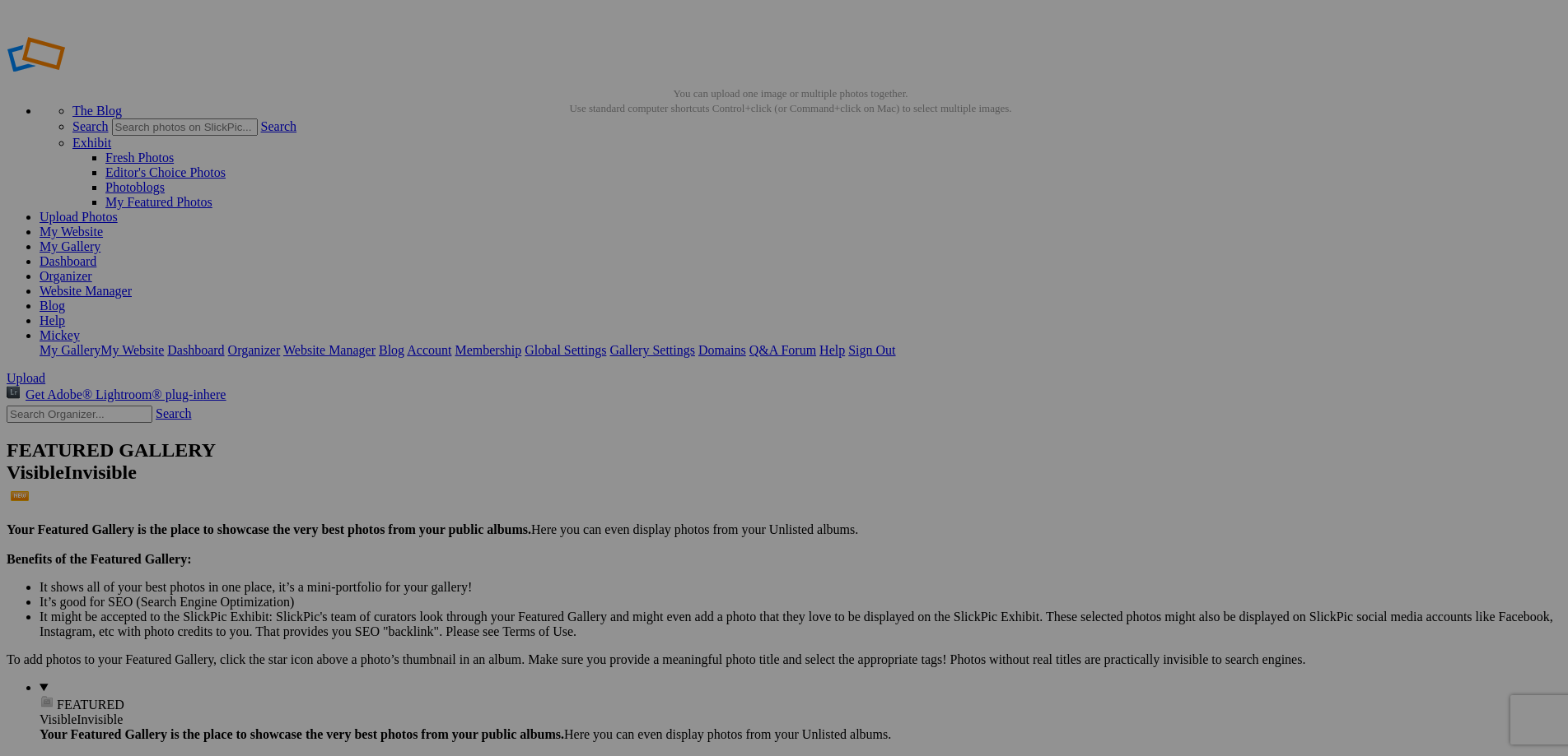
scroll to position [1, 0]
click at [132, 283] on link "Website Manager" at bounding box center [85, 290] width 92 height 14
click at [167, 681] on details "FEATURED Visible Invisible Your Featured Gallery is the place to showcase the v…" at bounding box center [800, 771] width 1521 height 181
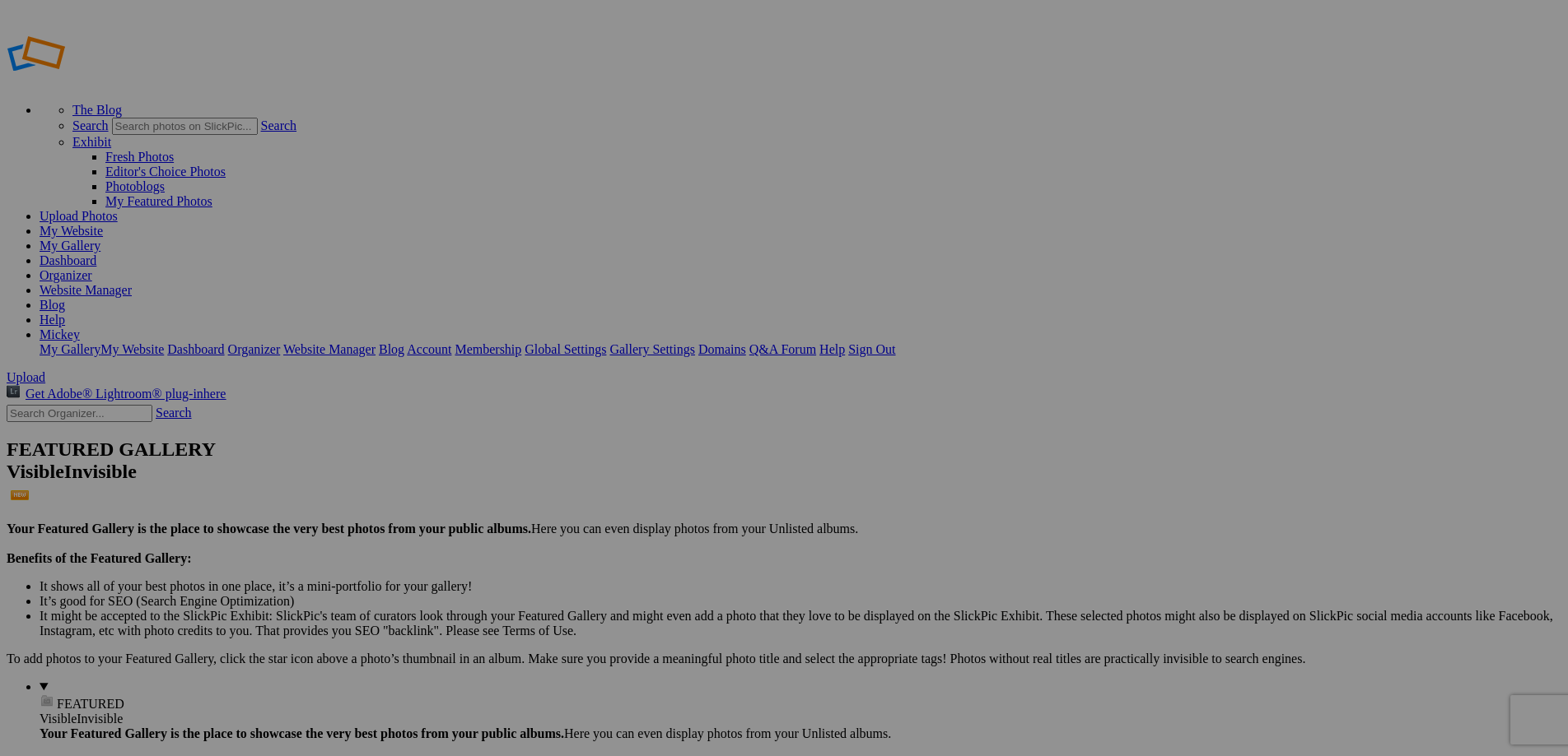
drag, startPoint x: 466, startPoint y: 249, endPoint x: 99, endPoint y: 616, distance: 519.0
drag, startPoint x: 481, startPoint y: 367, endPoint x: 641, endPoint y: 381, distance: 160.6
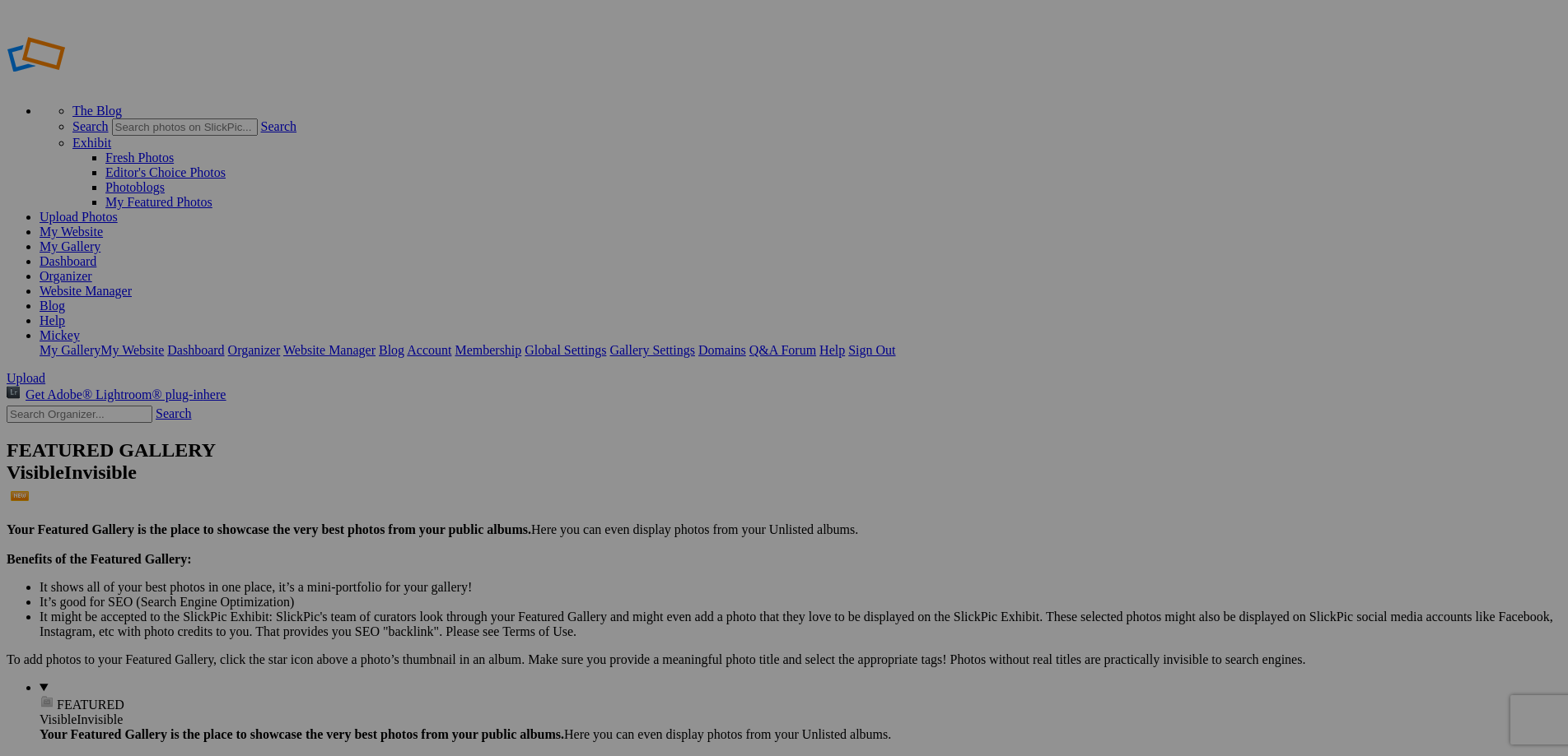
click at [674, 443] on span "Yes" at bounding box center [664, 441] width 19 height 14
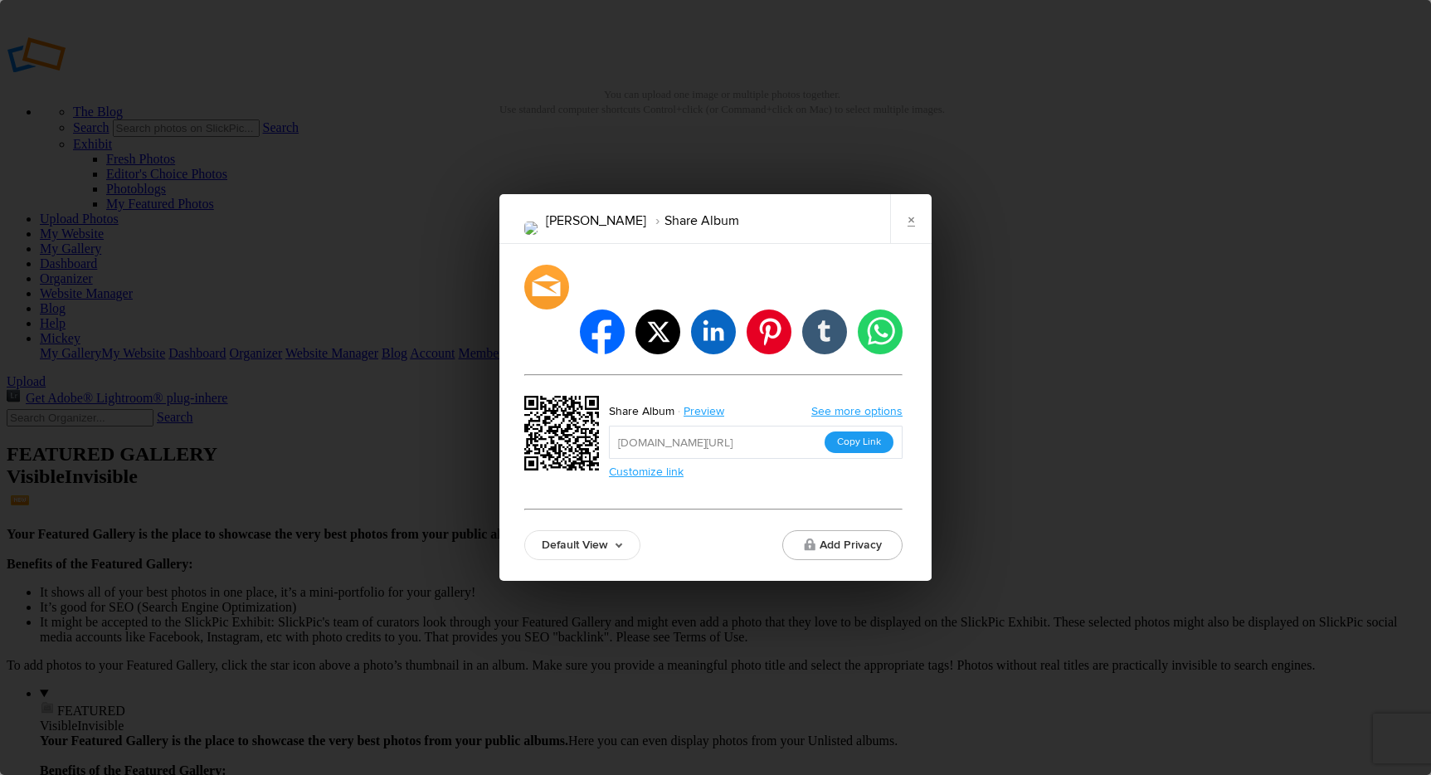
click at [861, 431] on button "Copy Link" at bounding box center [859, 442] width 69 height 22
click at [912, 230] on link "×" at bounding box center [910, 219] width 41 height 50
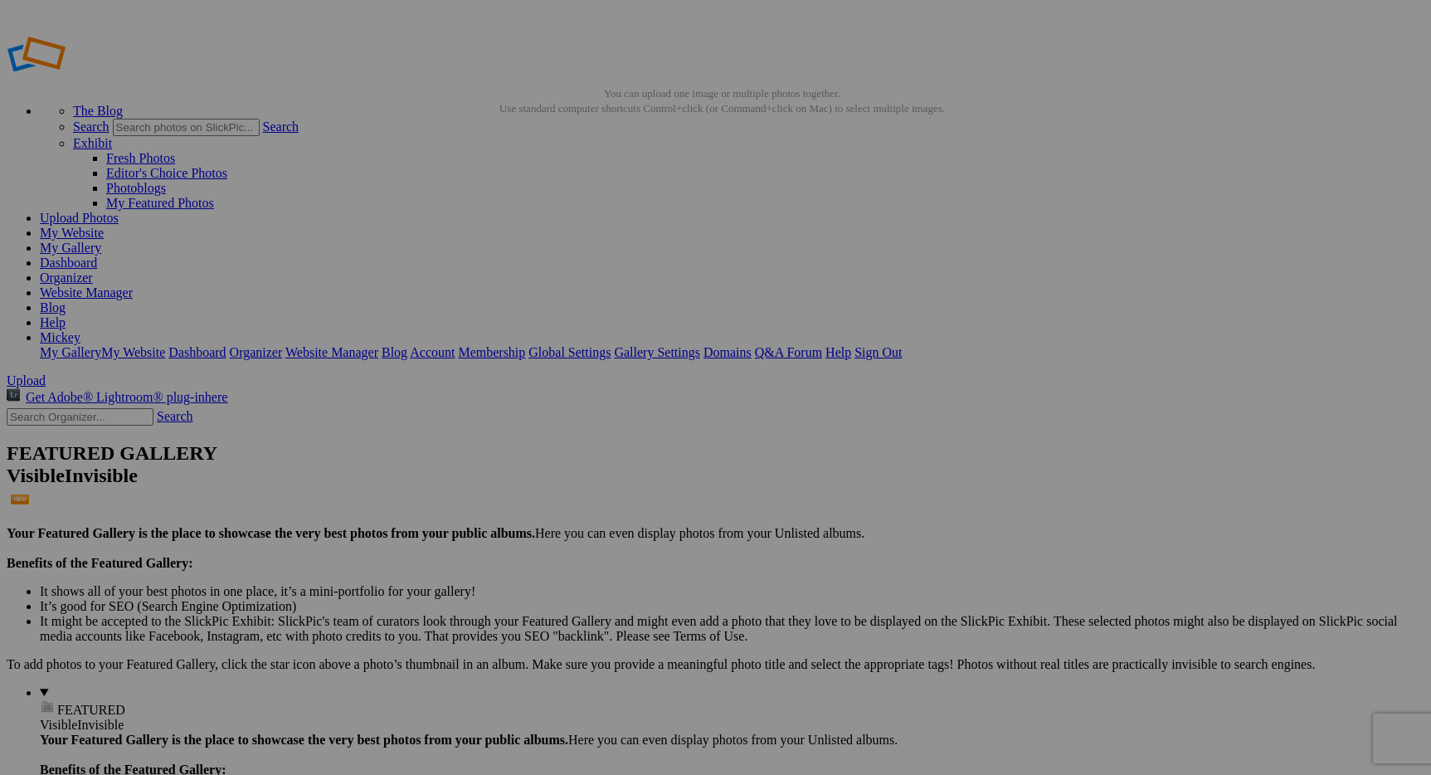
scroll to position [3, 0]
